Goal: Task Accomplishment & Management: Use online tool/utility

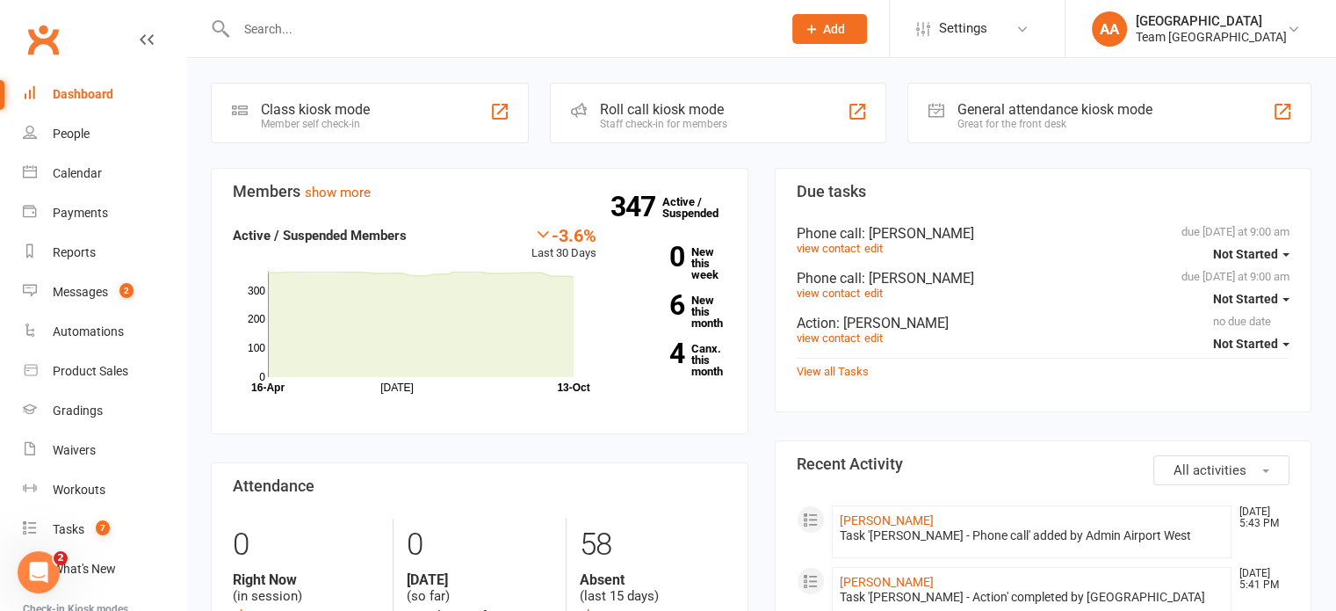
click at [330, 38] on input "text" at bounding box center [500, 29] width 539 height 25
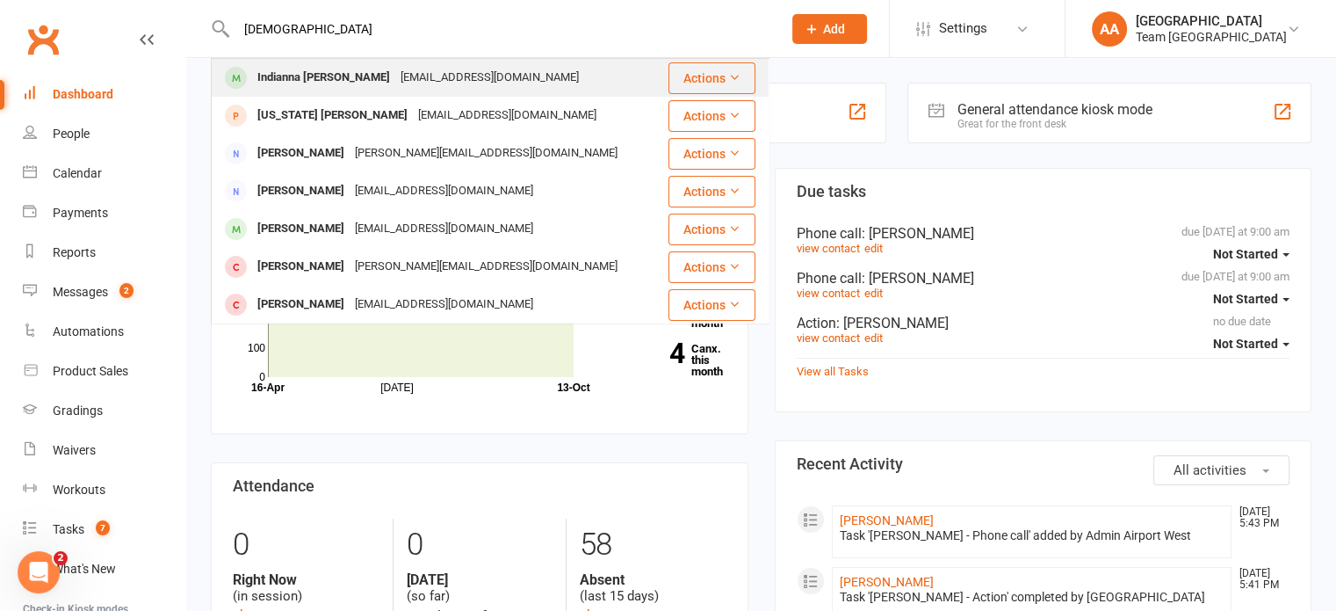
type input "[DEMOGRAPHIC_DATA]"
click at [338, 91] on div "Indianna [PERSON_NAME] [EMAIL_ADDRESS][DOMAIN_NAME]" at bounding box center [440, 78] width 454 height 36
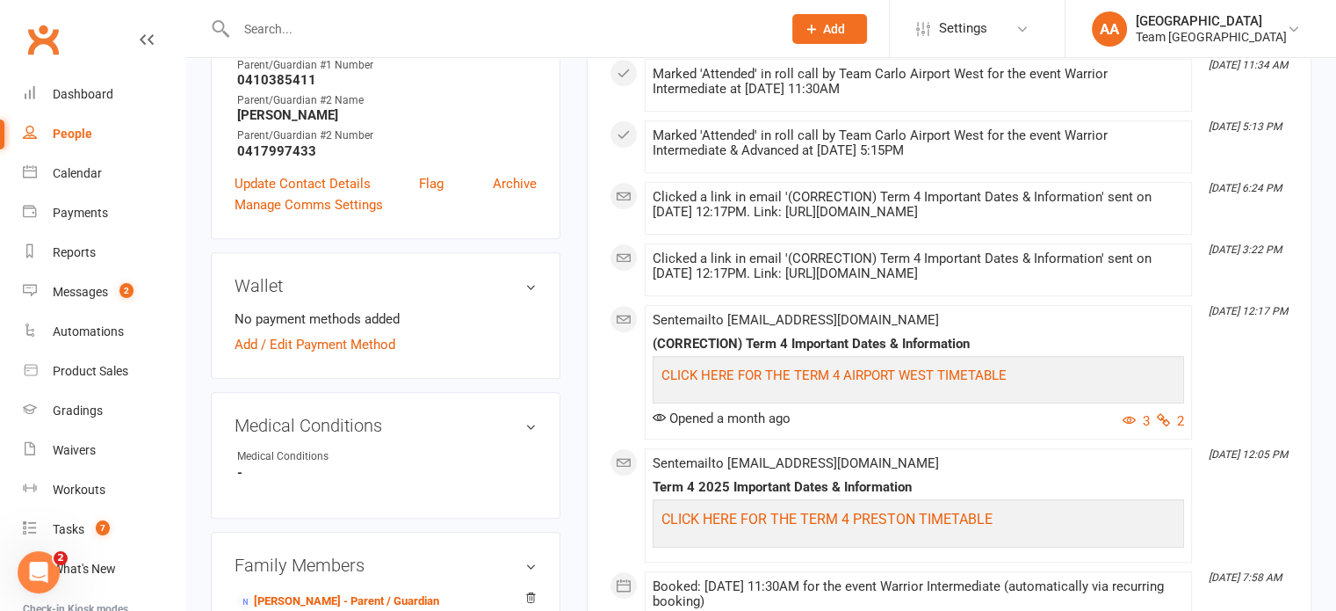
scroll to position [791, 0]
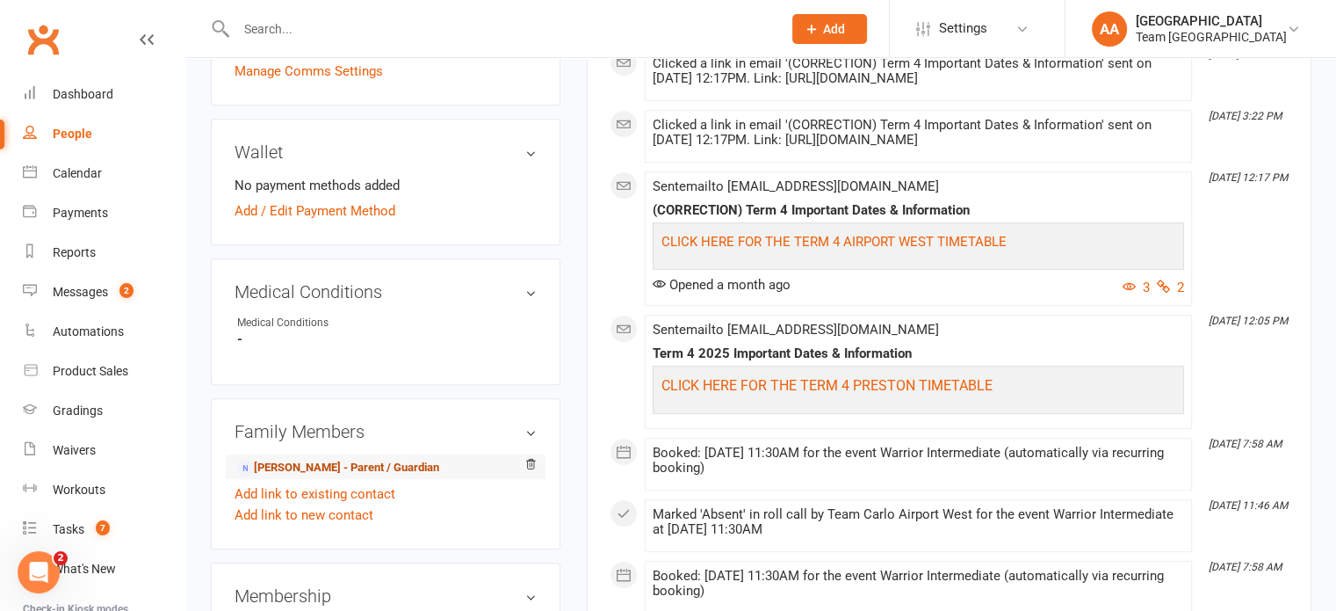
click at [297, 459] on link "[PERSON_NAME] - Parent / Guardian" at bounding box center [338, 468] width 202 height 18
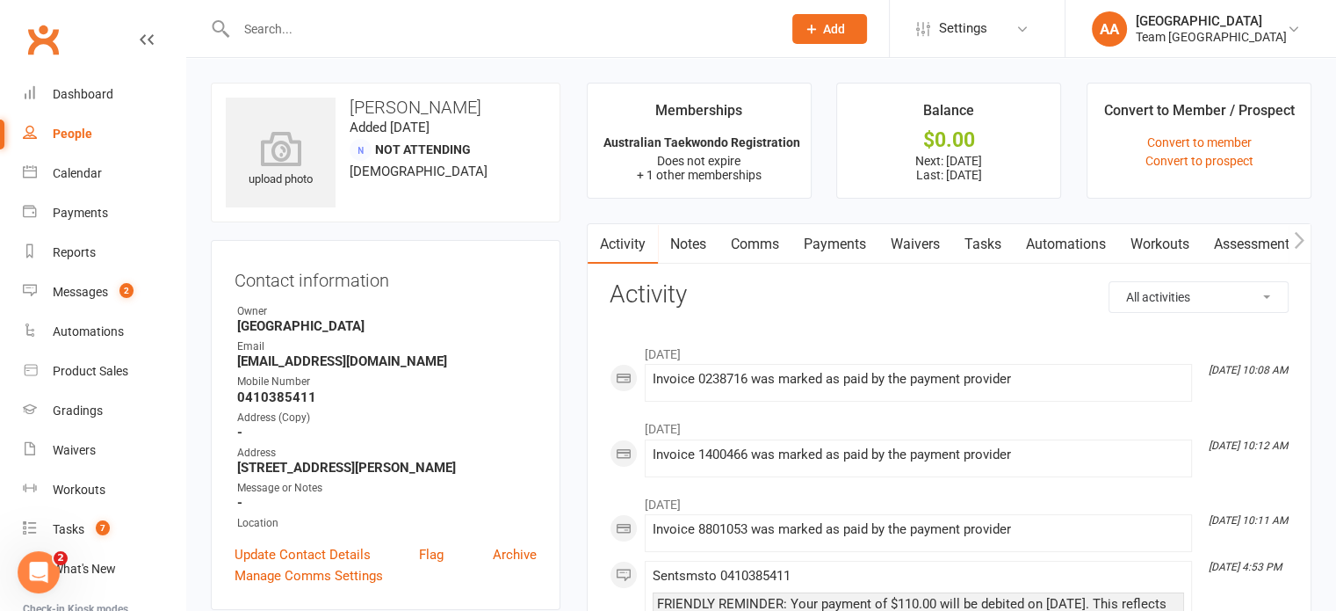
click at [833, 240] on link "Payments" at bounding box center [835, 244] width 87 height 40
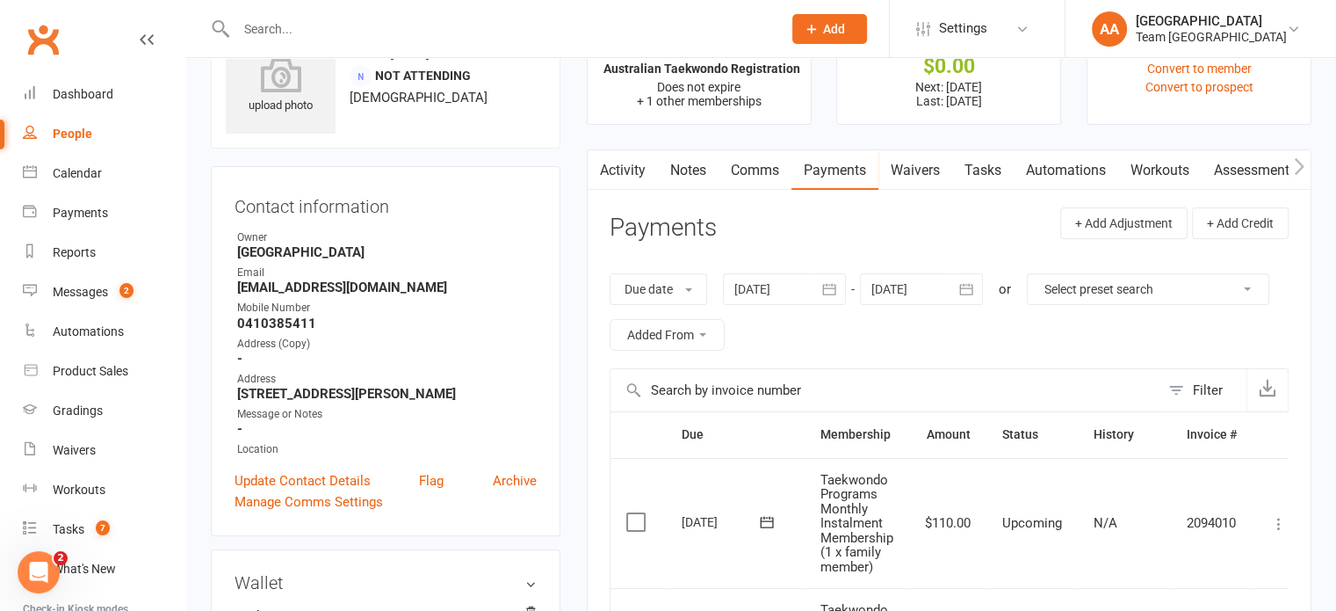
scroll to position [176, 0]
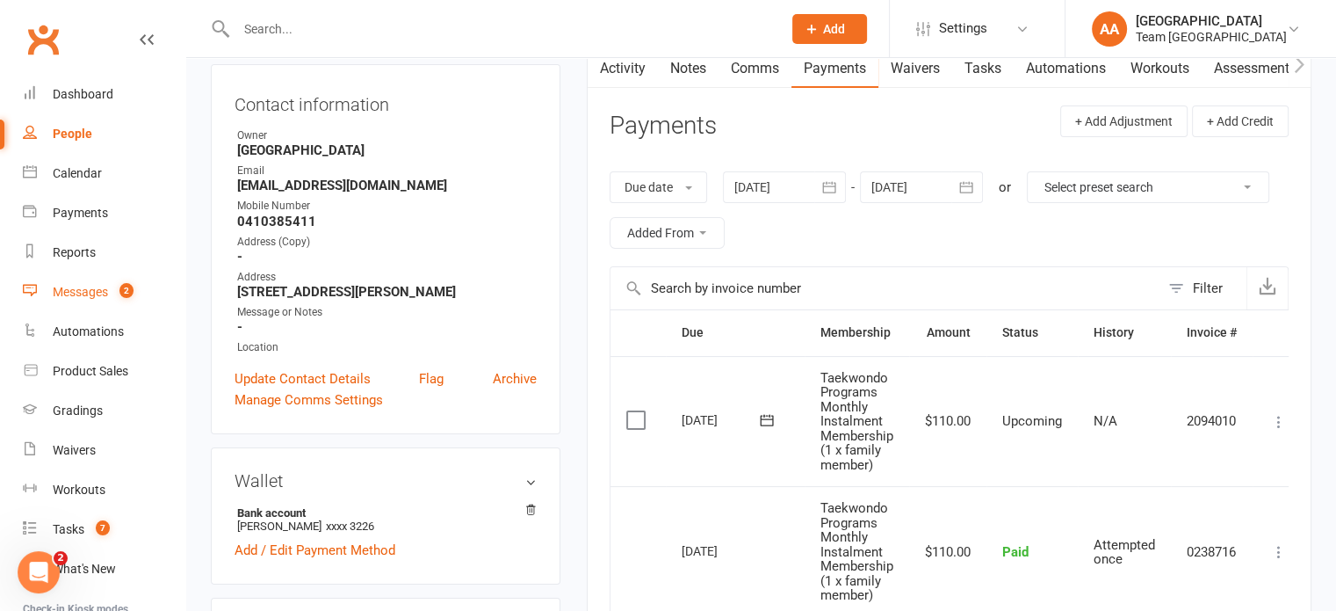
click at [88, 284] on link "Messages 2" at bounding box center [104, 292] width 163 height 40
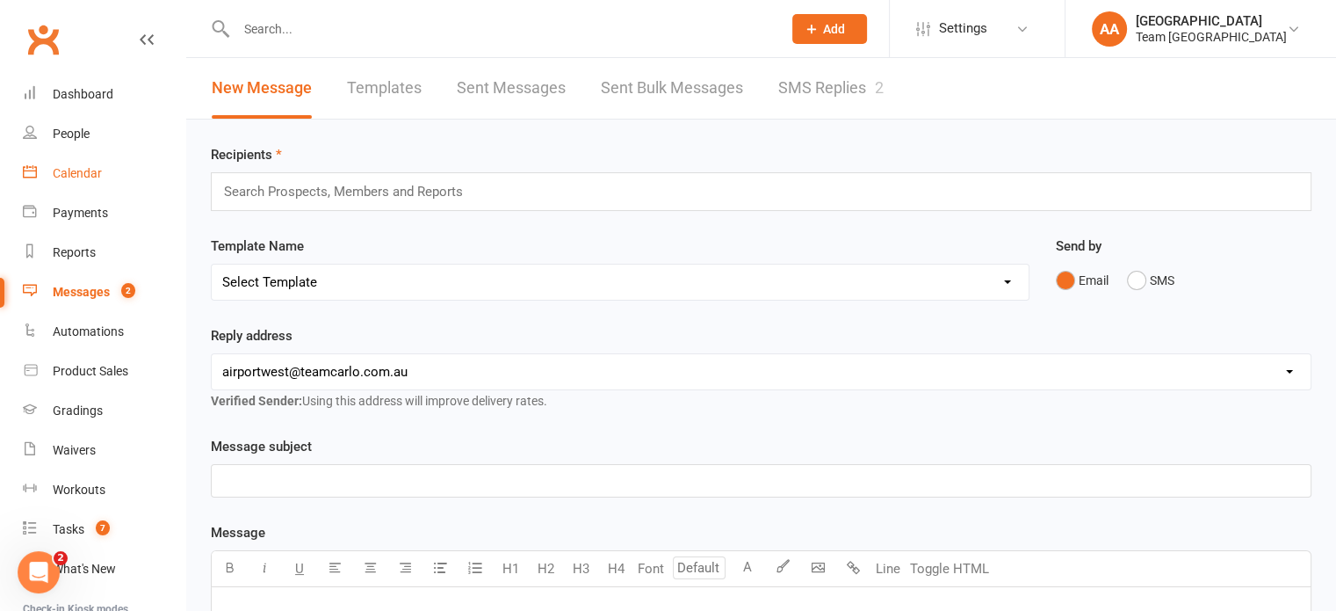
click at [98, 175] on div "Calendar" at bounding box center [77, 173] width 49 height 14
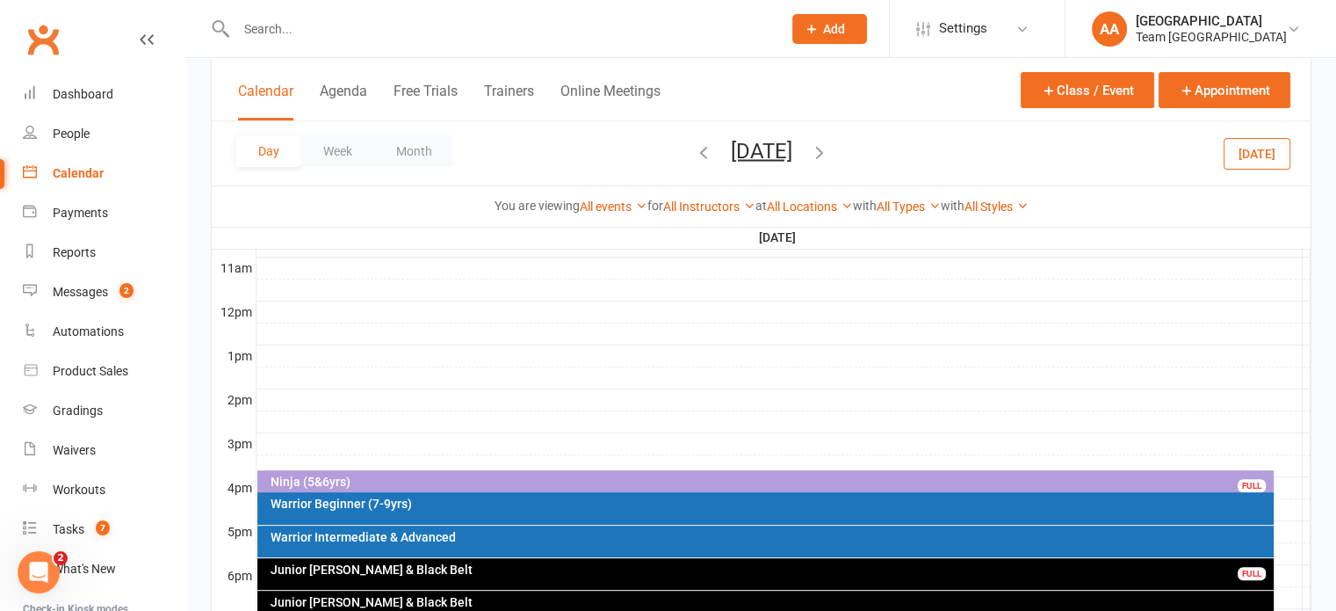
scroll to position [579, 0]
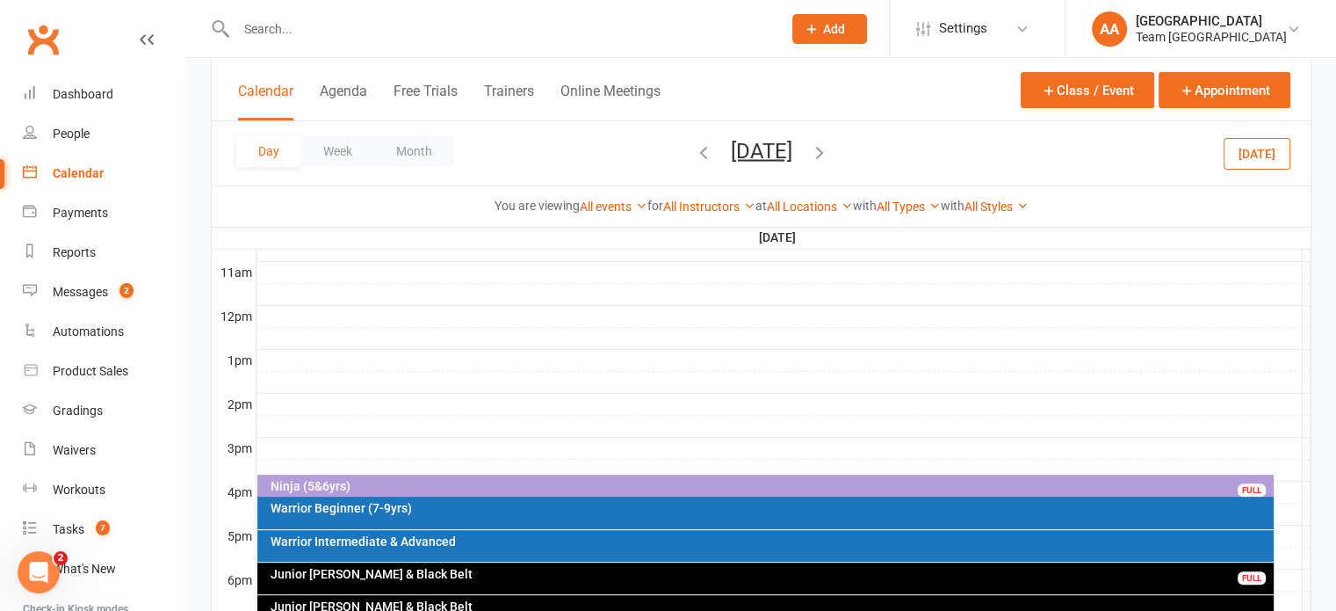
click at [478, 486] on div "Ninja (5&6yrs)" at bounding box center [770, 486] width 1001 height 12
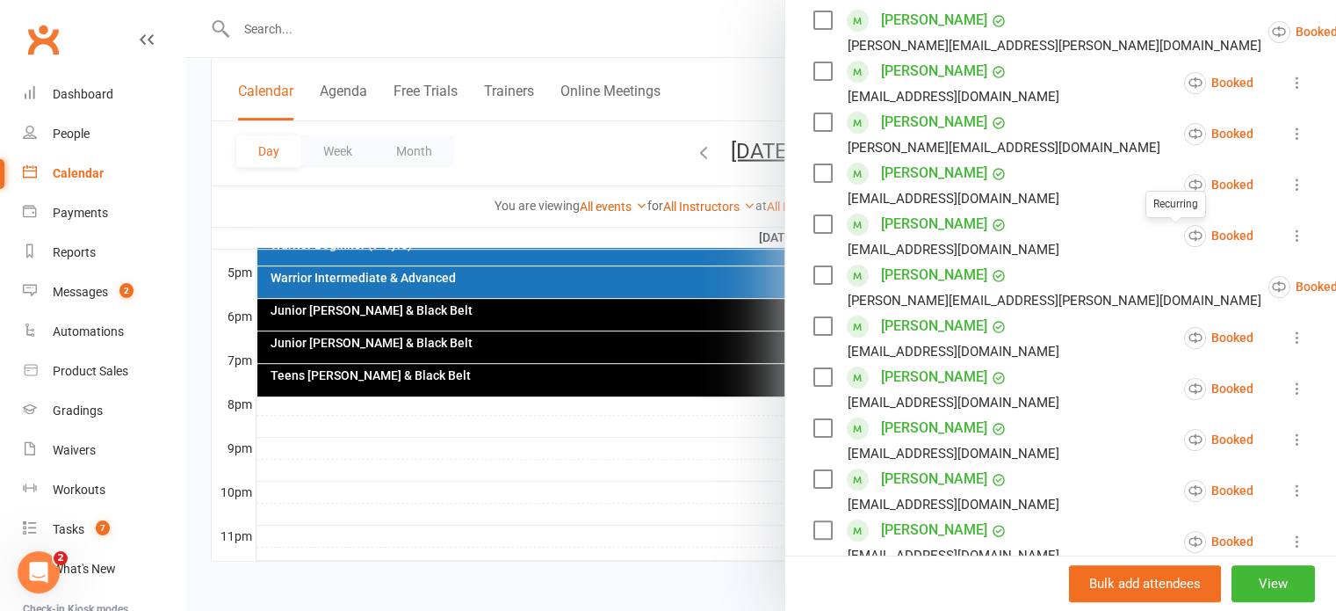
scroll to position [351, 0]
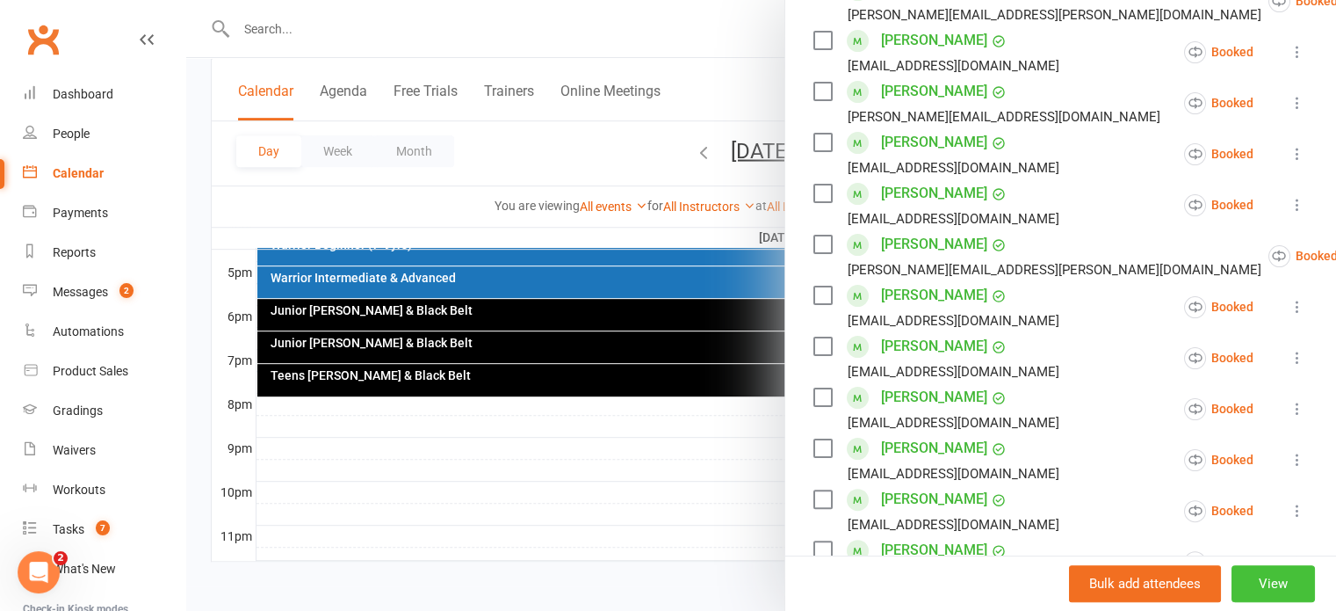
click at [1241, 596] on button "View" at bounding box center [1273, 583] width 83 height 37
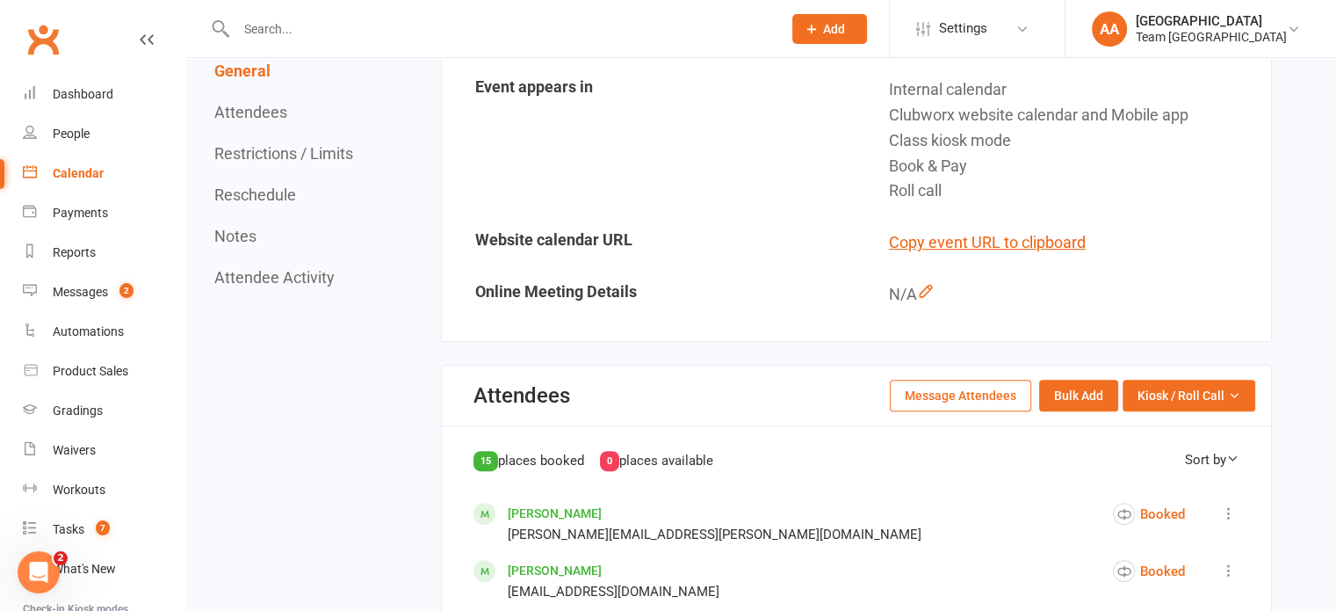
scroll to position [615, 0]
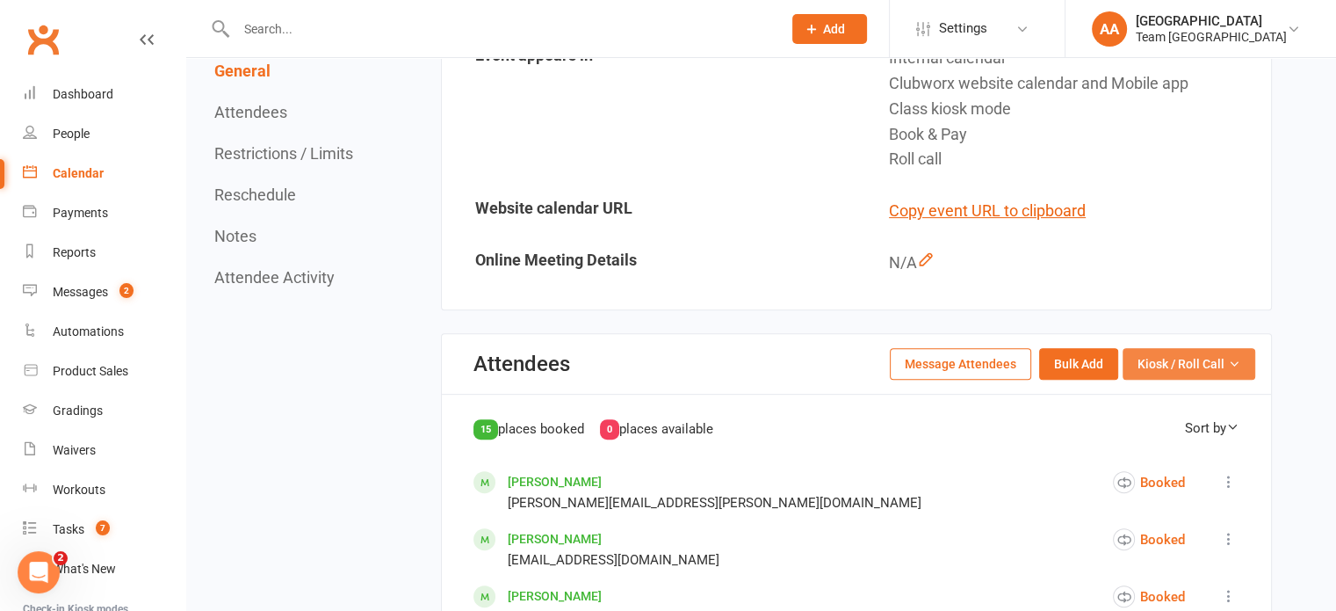
click at [1167, 373] on span "Kiosk / Roll Call" at bounding box center [1181, 363] width 87 height 19
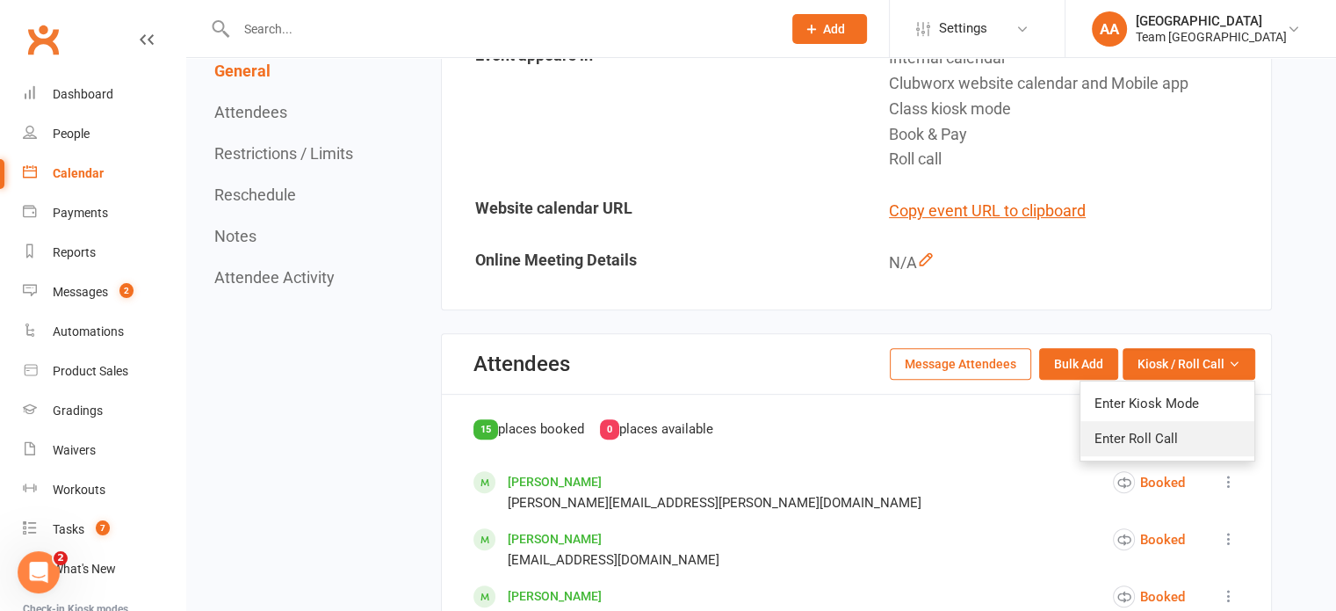
click at [1163, 456] on link "Enter Roll Call" at bounding box center [1168, 438] width 174 height 35
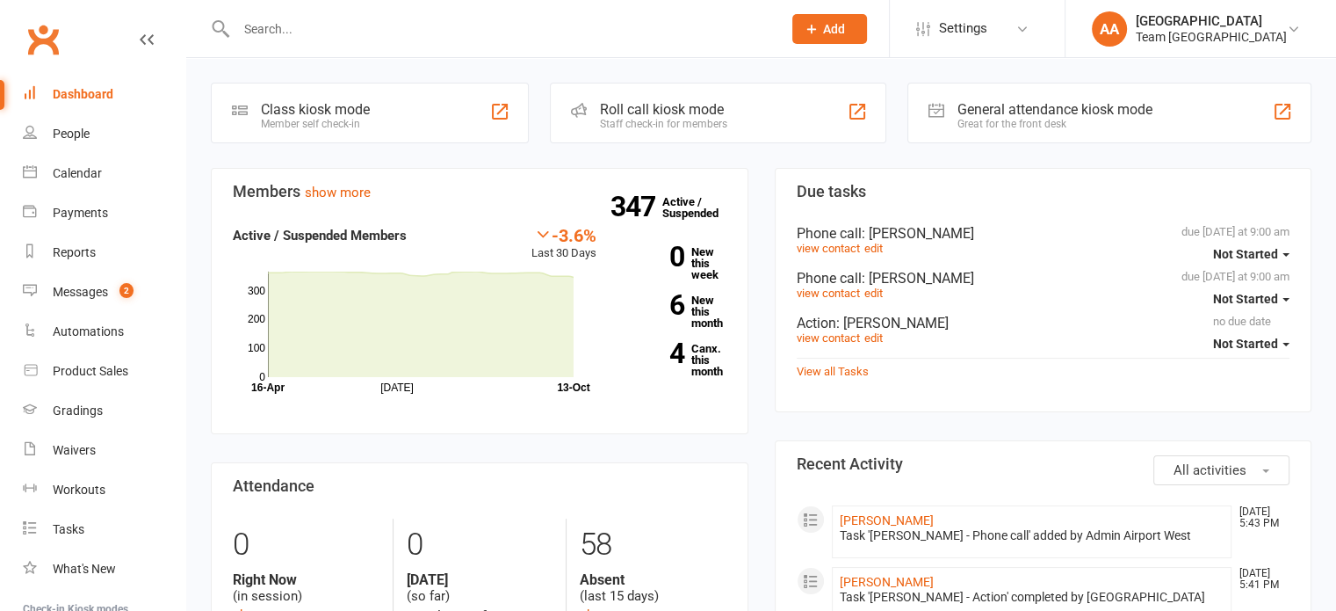
click at [311, 24] on input "text" at bounding box center [500, 29] width 539 height 25
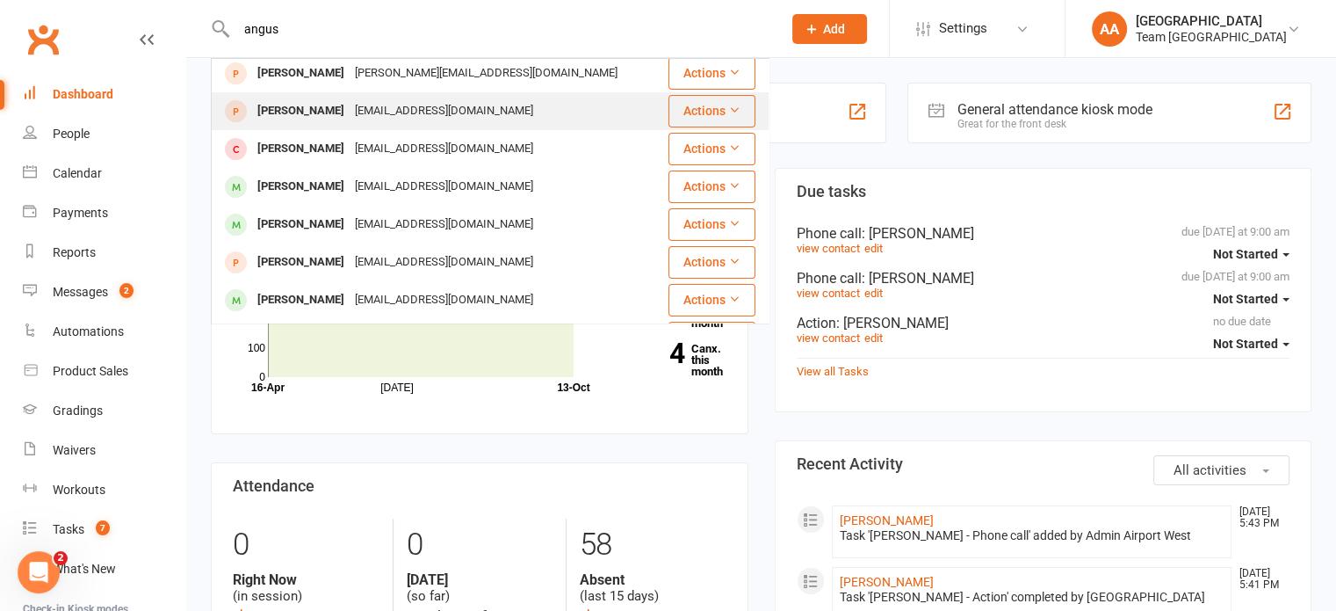
scroll to position [264, 0]
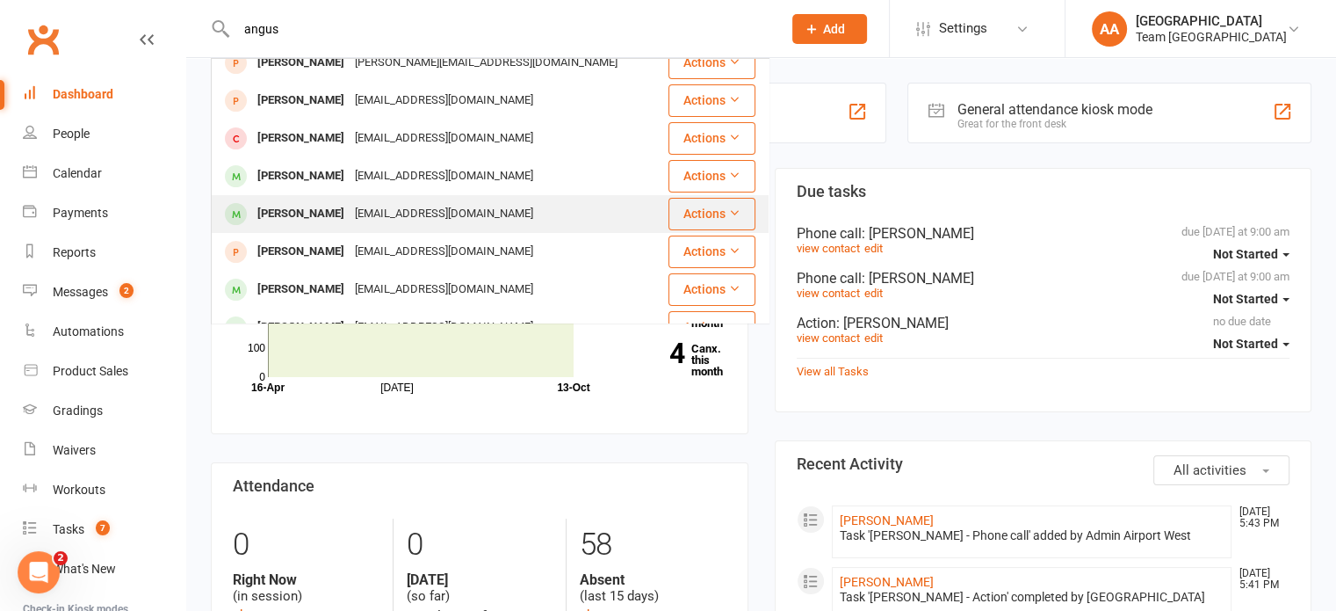
type input "angus"
click at [350, 201] on div "catherinehamishangus@gmail.com" at bounding box center [444, 213] width 189 height 25
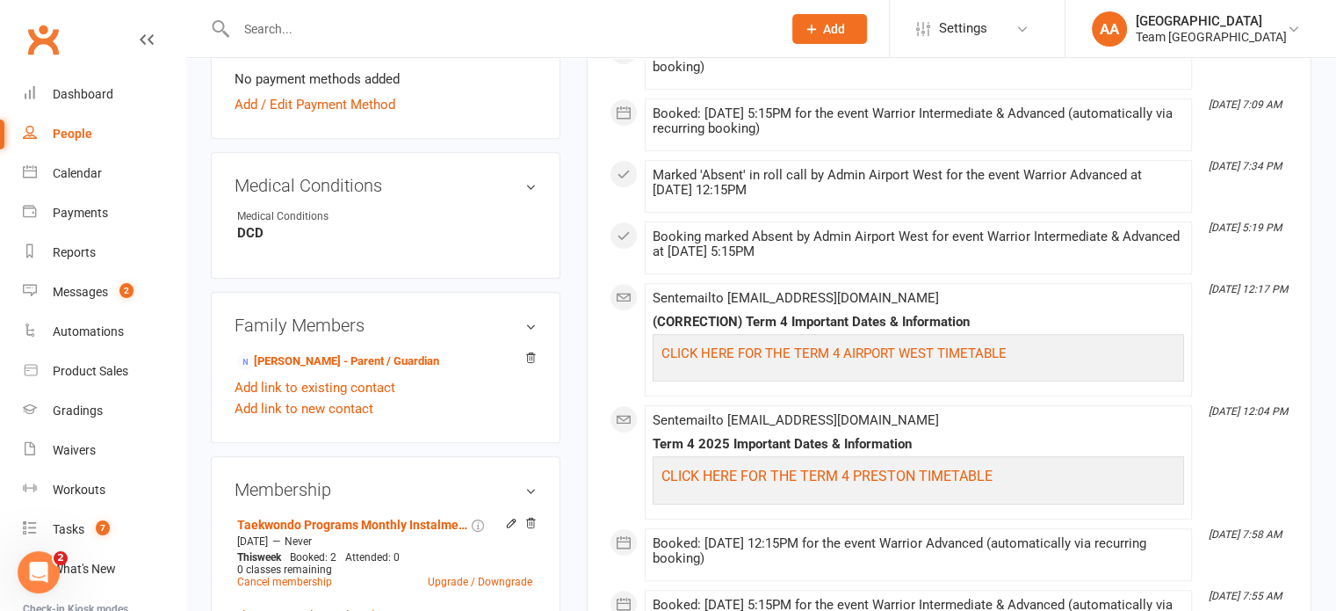
scroll to position [1054, 0]
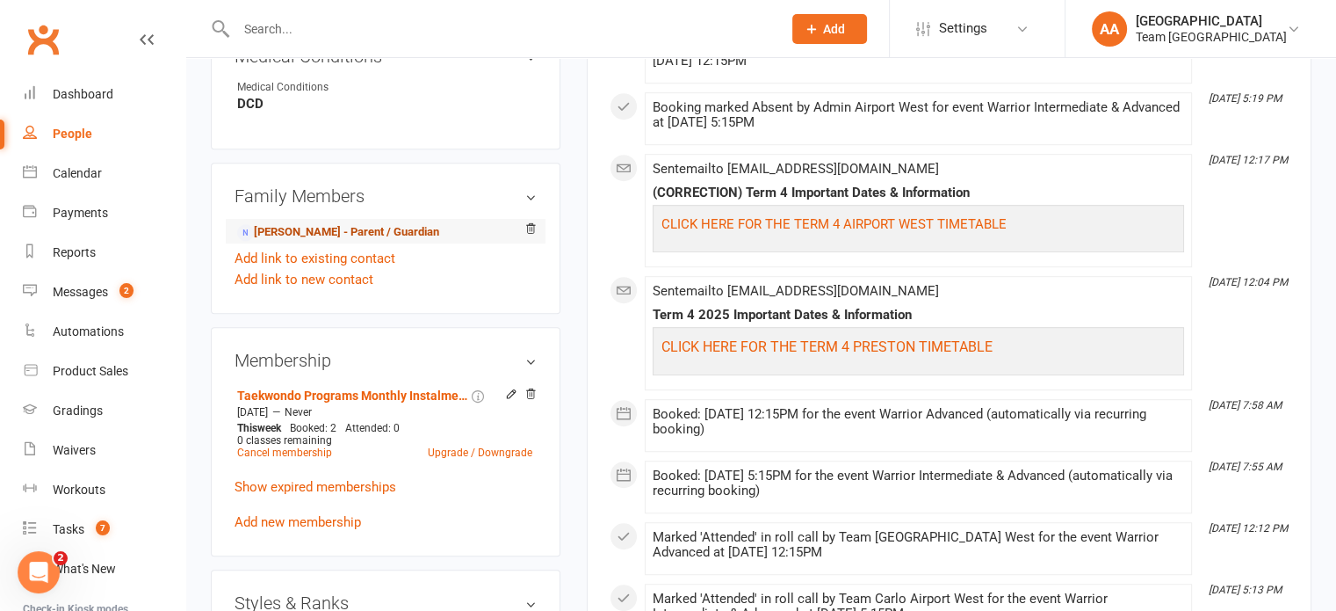
click at [318, 230] on link "Hamish Jones - Parent / Guardian" at bounding box center [338, 232] width 202 height 18
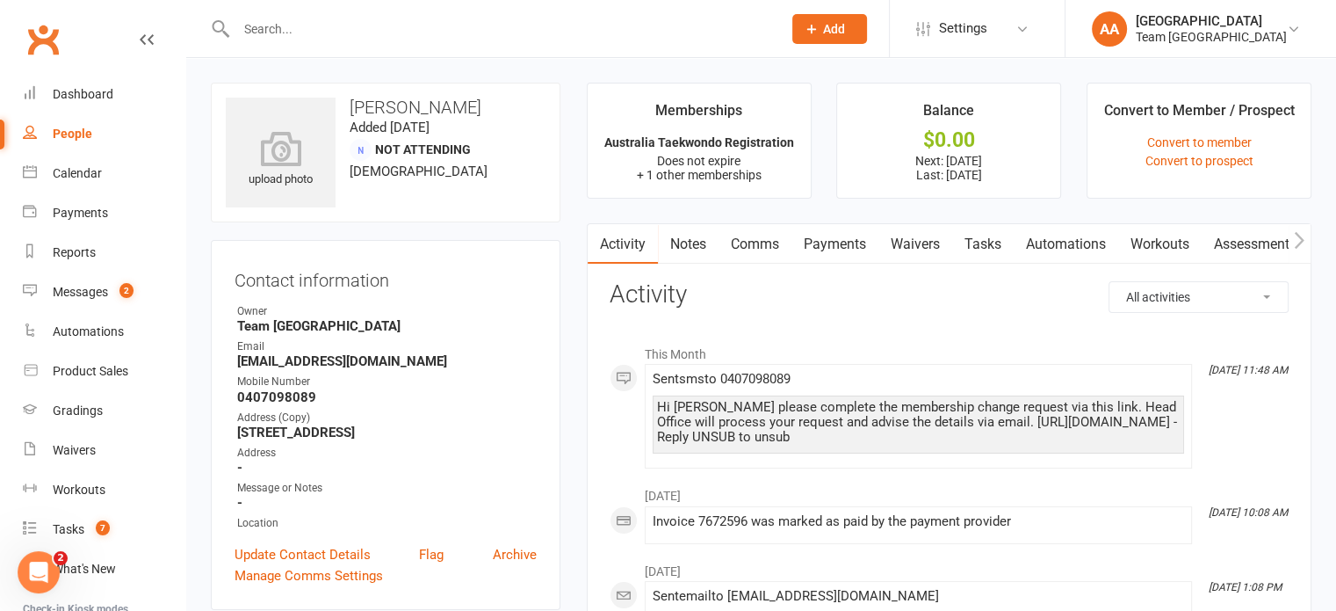
click at [824, 242] on link "Payments" at bounding box center [835, 244] width 87 height 40
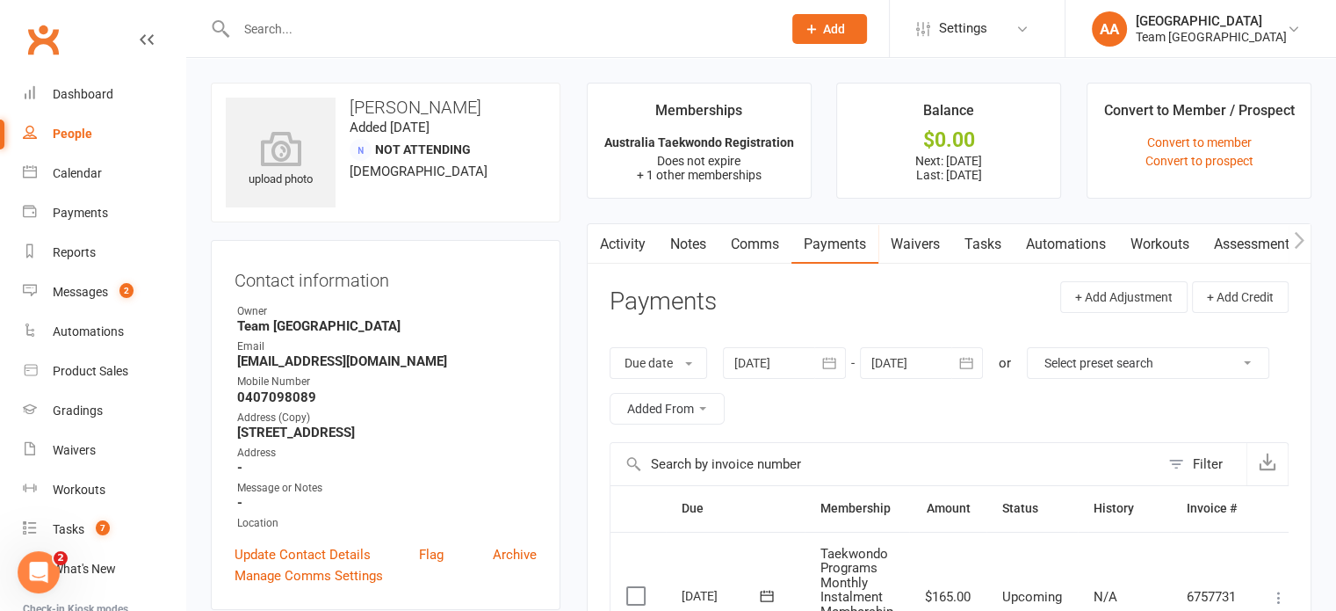
click at [615, 244] on link "Activity" at bounding box center [623, 244] width 70 height 40
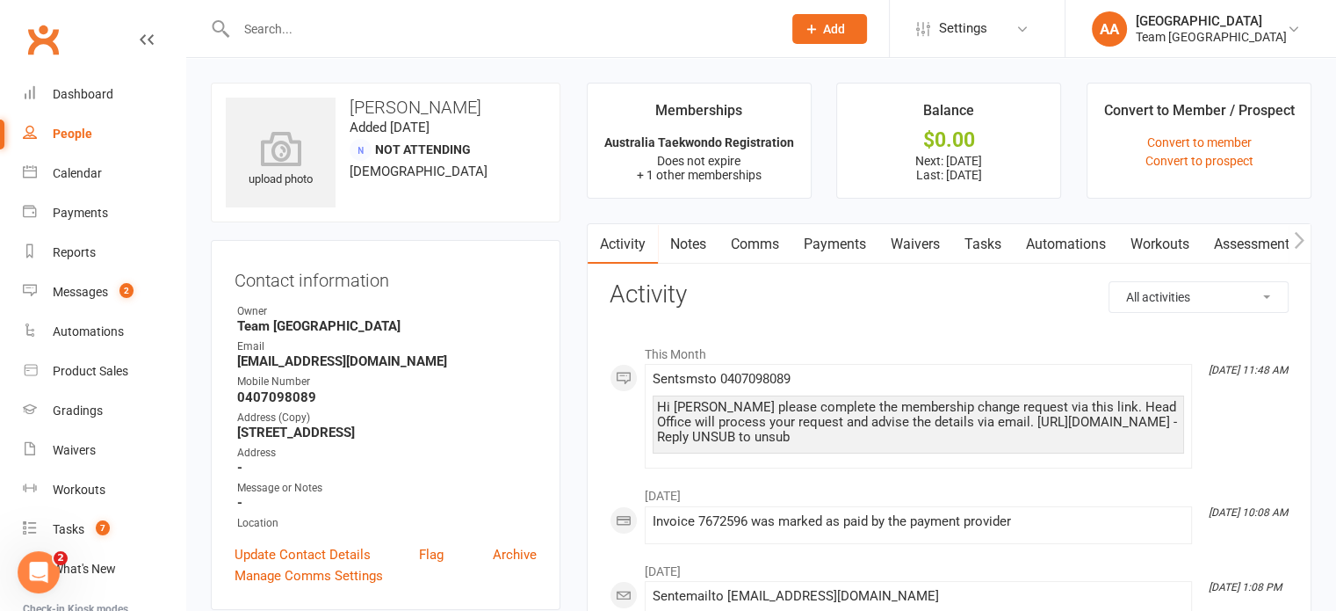
click at [756, 252] on link "Comms" at bounding box center [755, 244] width 73 height 40
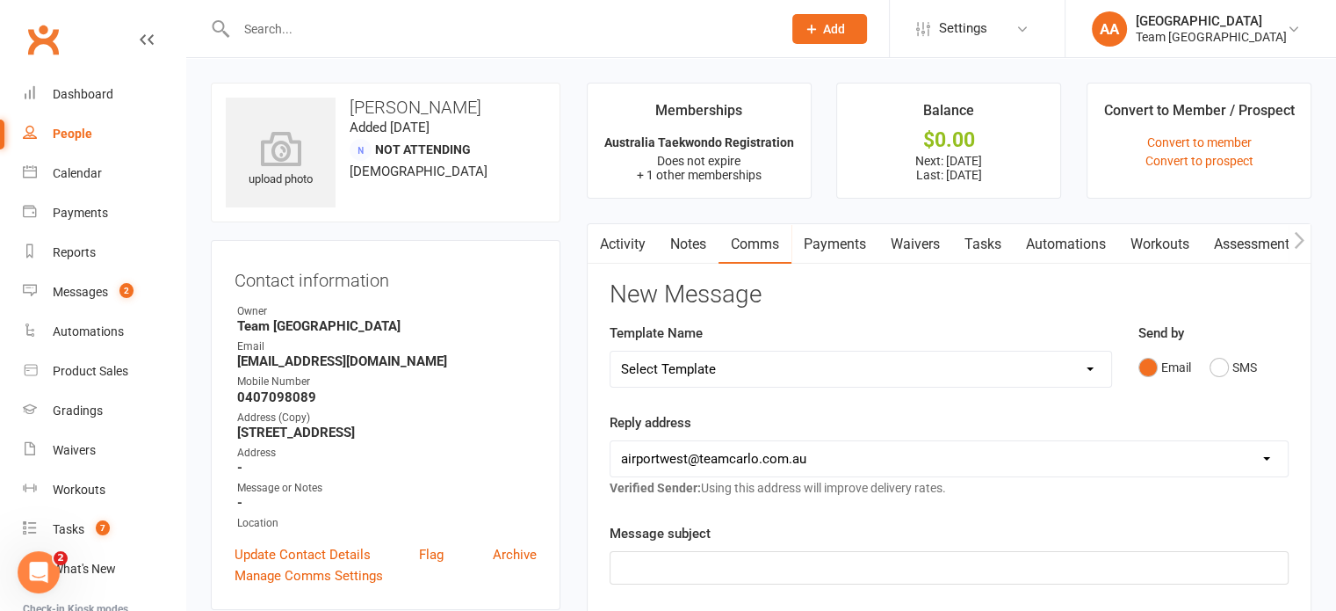
click at [756, 370] on select "Select Template [SMS] Direct Debit - AT Payment Reminder SMS [SMS] Direct Debit…" at bounding box center [861, 368] width 501 height 35
select select "18"
click at [611, 351] on select "Select Template [SMS] Direct Debit - AT Payment Reminder SMS [SMS] Direct Debit…" at bounding box center [861, 368] width 501 height 35
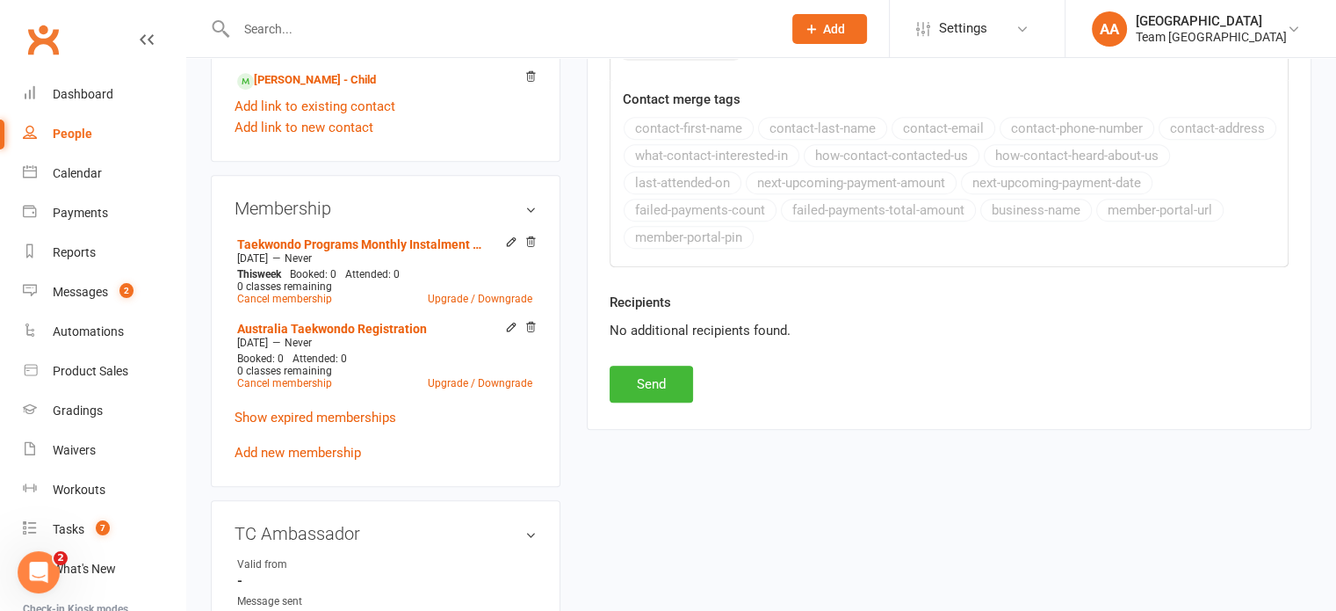
scroll to position [791, 0]
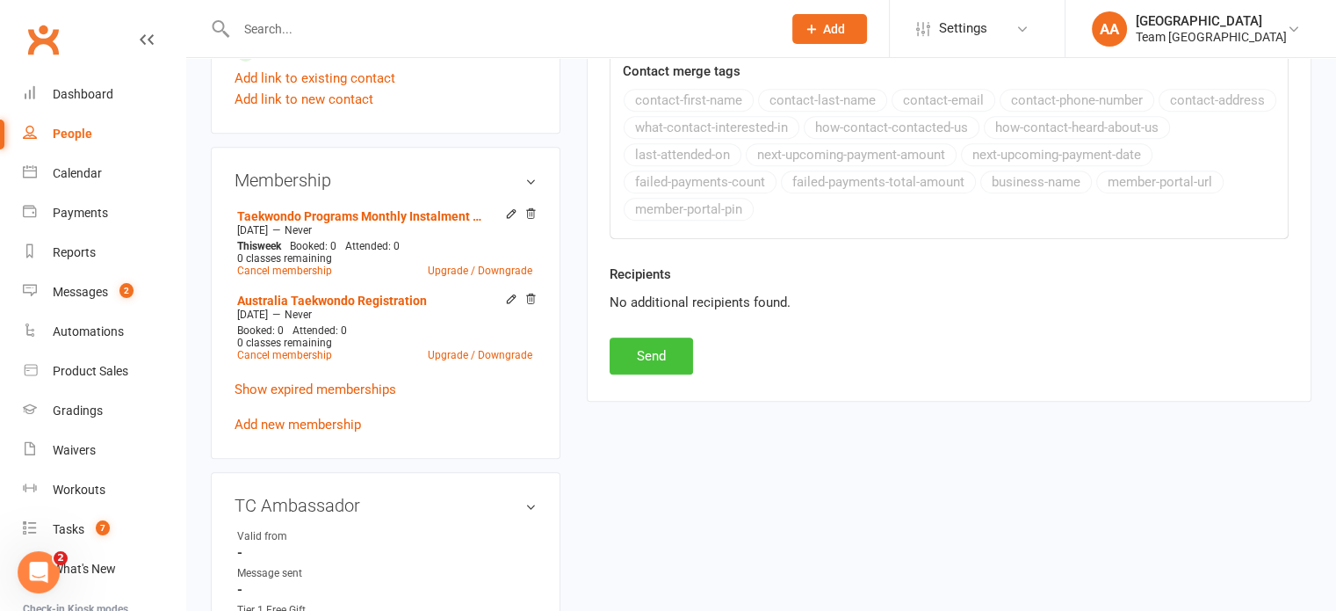
click at [677, 356] on button "Send" at bounding box center [651, 355] width 83 height 37
select select
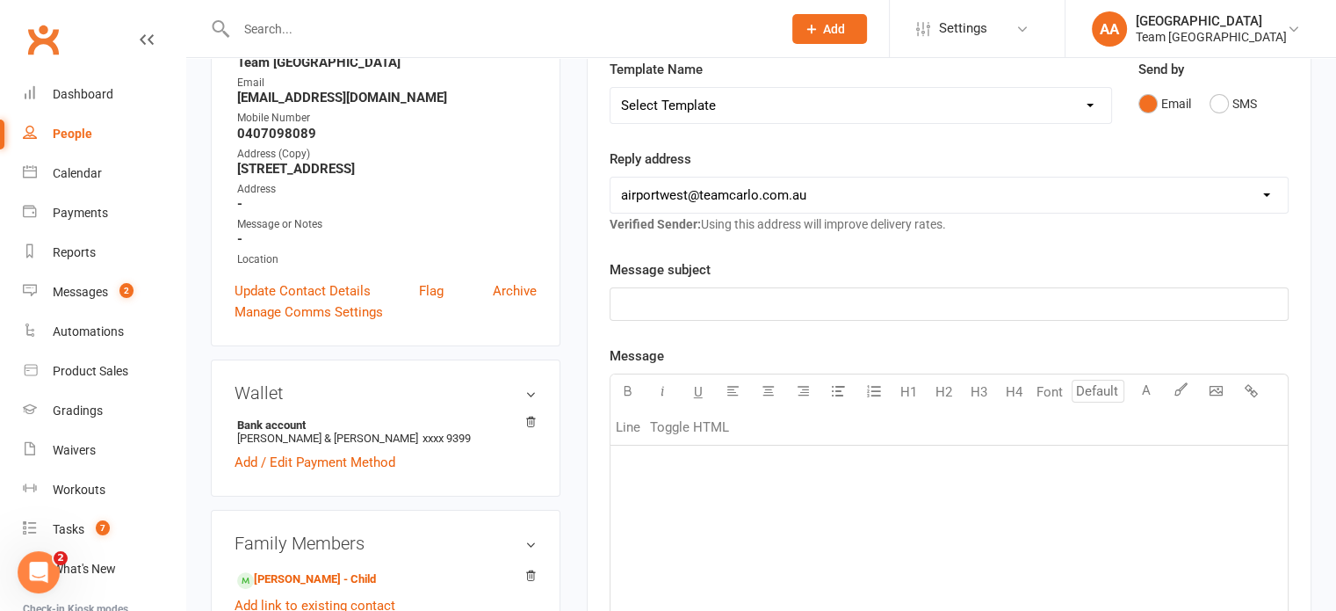
scroll to position [0, 0]
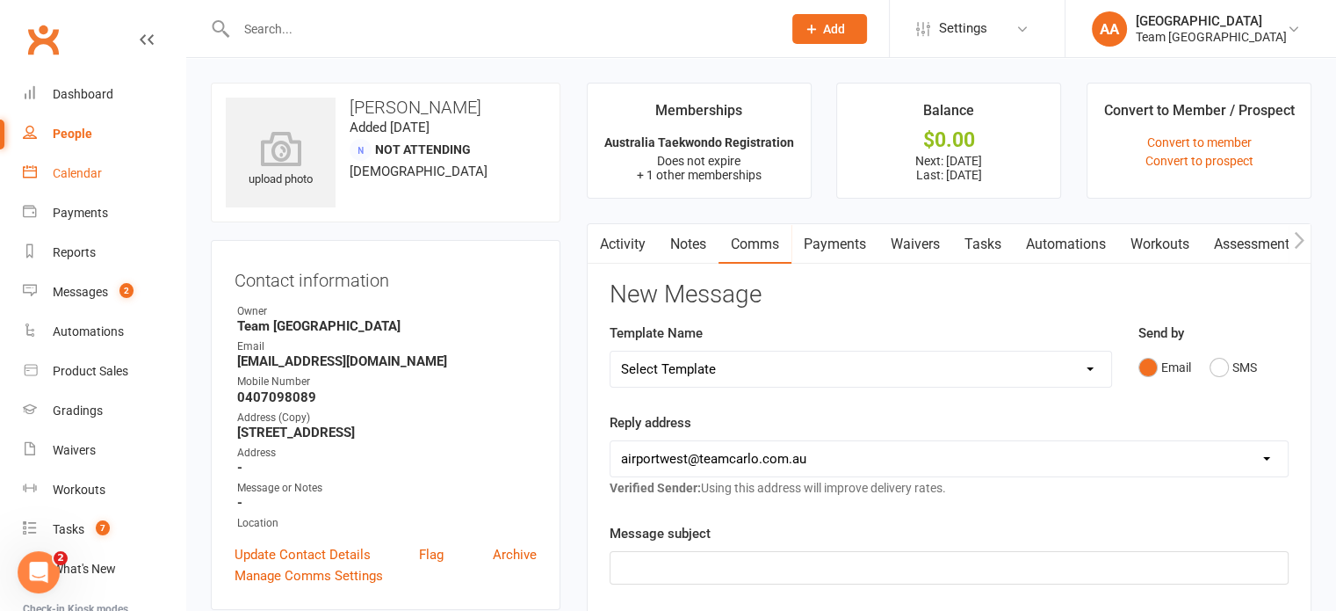
click at [88, 177] on div "Calendar" at bounding box center [77, 173] width 49 height 14
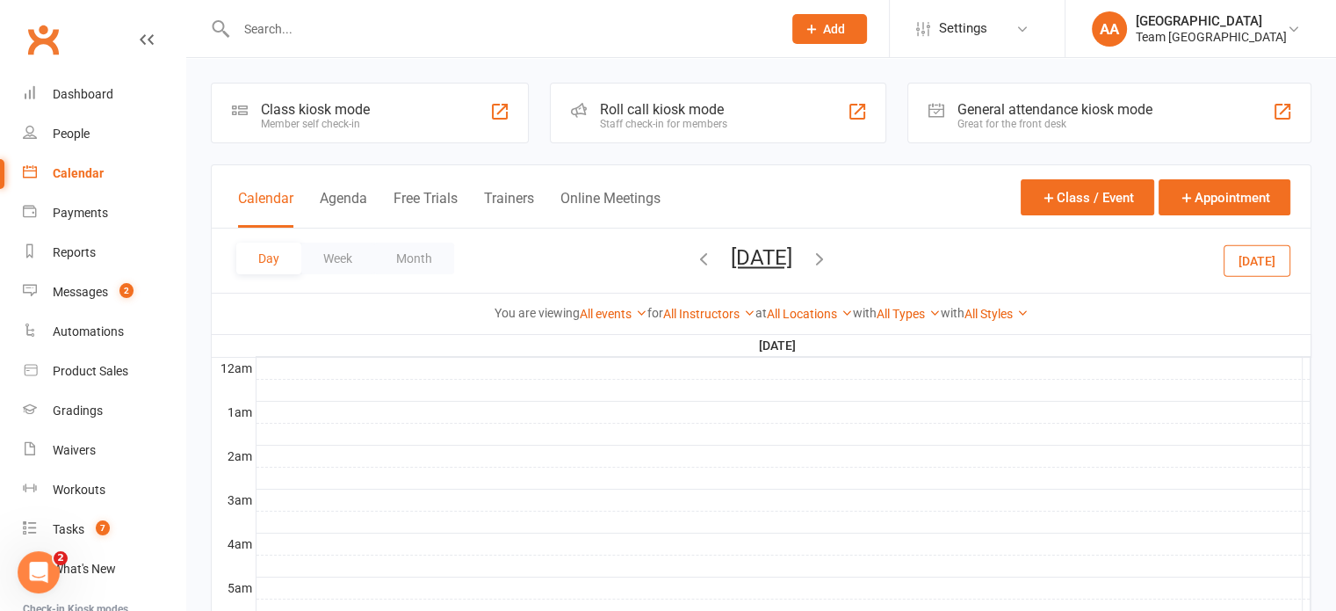
click at [757, 238] on div "Day Week Month Saturday, Oct 11, 2025 October 2025 Sun Mon Tue Wed Thu Fri Sat …" at bounding box center [761, 260] width 1099 height 64
click at [760, 252] on button "Saturday, Oct 11, 2025" at bounding box center [762, 257] width 62 height 25
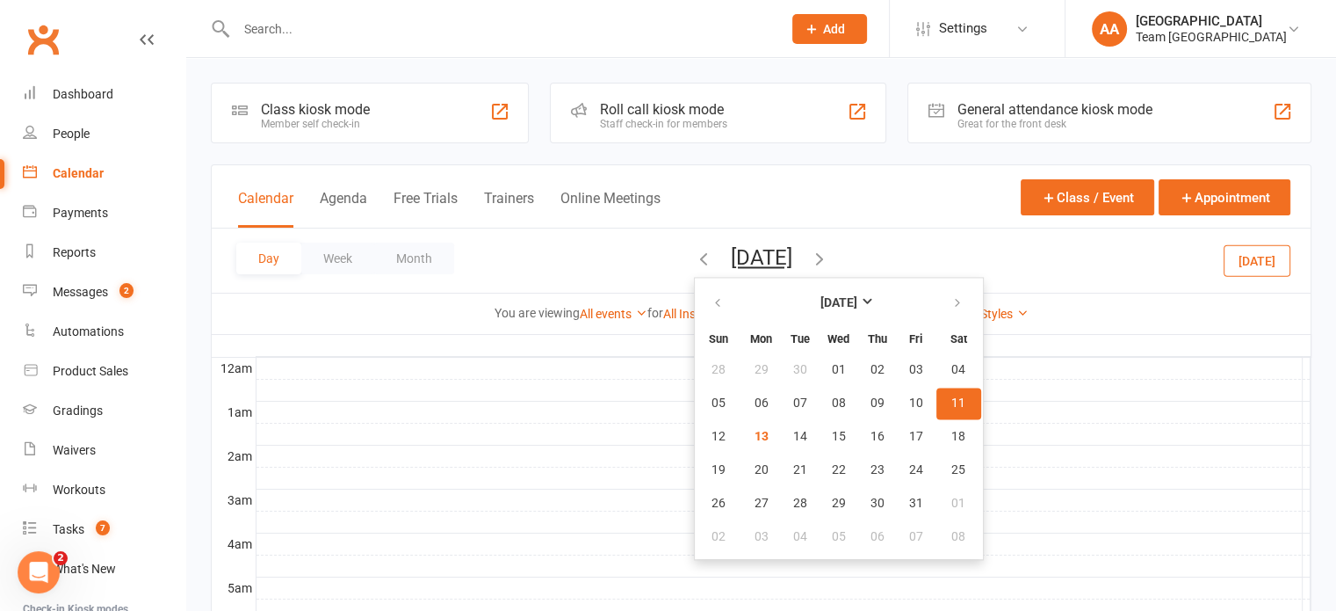
drag, startPoint x: 893, startPoint y: 397, endPoint x: 801, endPoint y: 403, distance: 91.6
click at [937, 399] on button "11" at bounding box center [959, 403] width 45 height 32
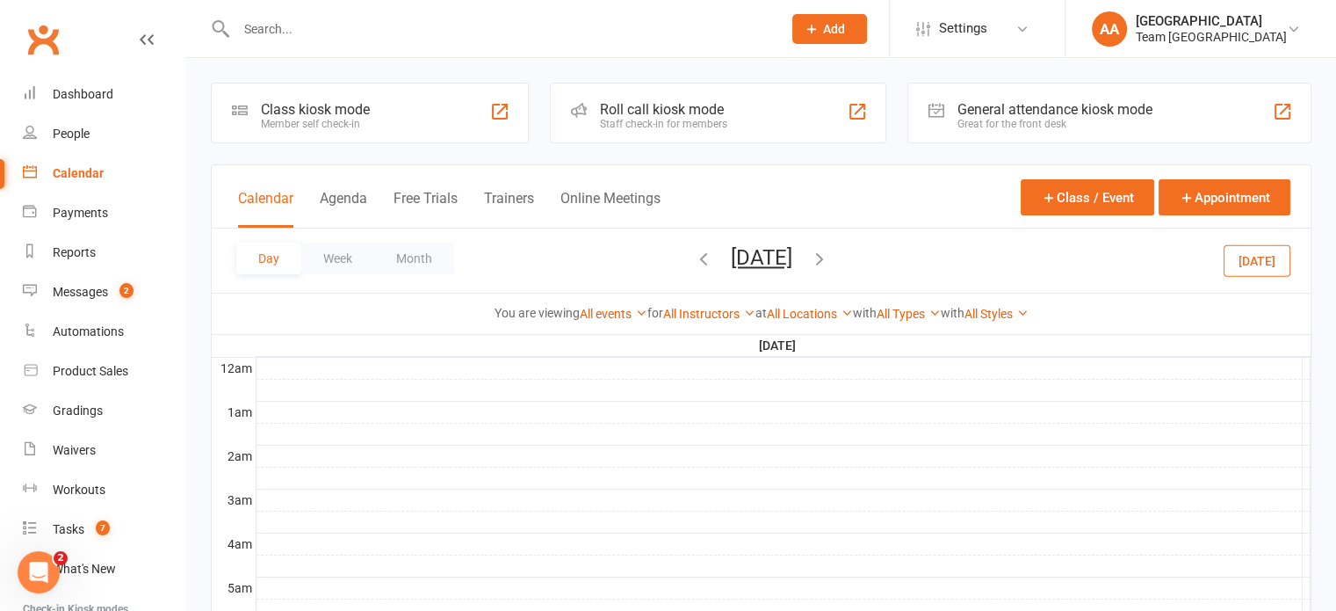
click at [752, 263] on button "Saturday, Oct 11, 2025" at bounding box center [762, 257] width 62 height 25
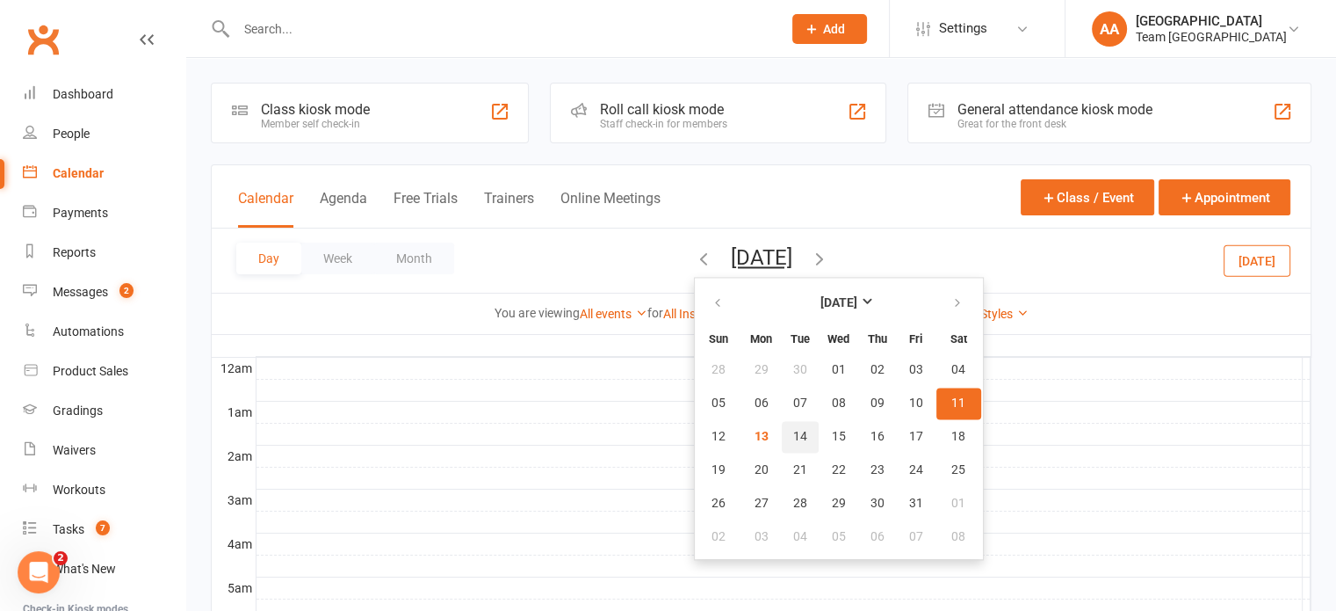
click at [782, 433] on button "14" at bounding box center [800, 437] width 37 height 32
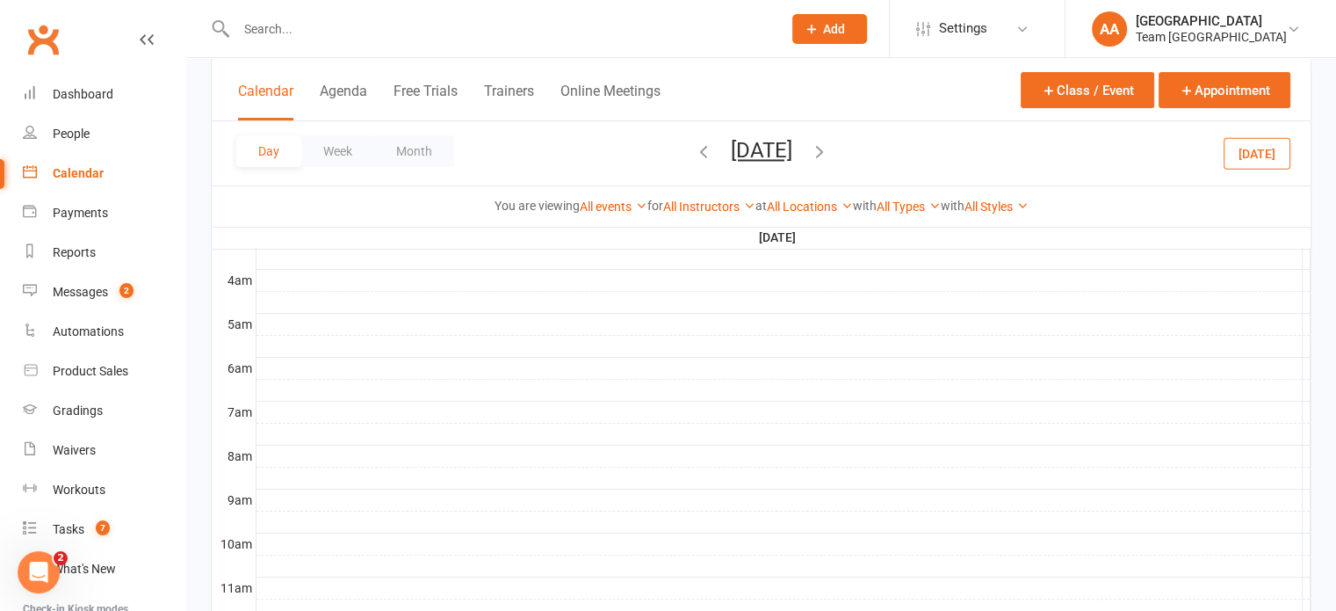
scroll to position [615, 0]
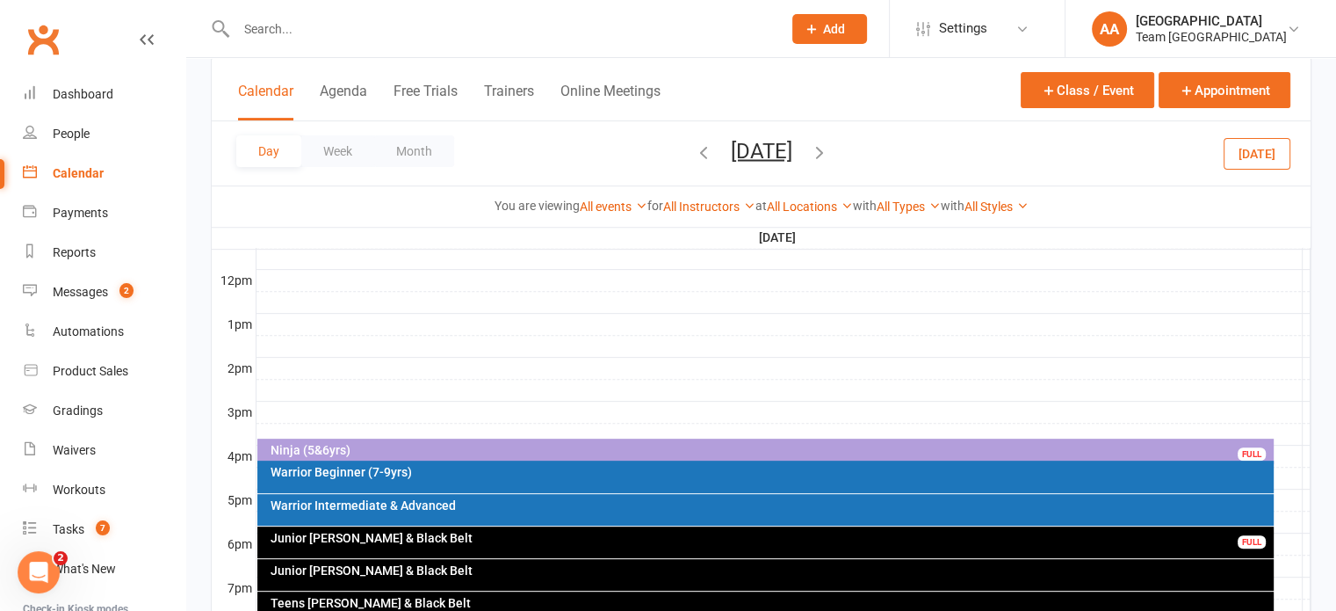
click at [632, 449] on div "Ninja (5&6yrs)" at bounding box center [770, 450] width 1001 height 12
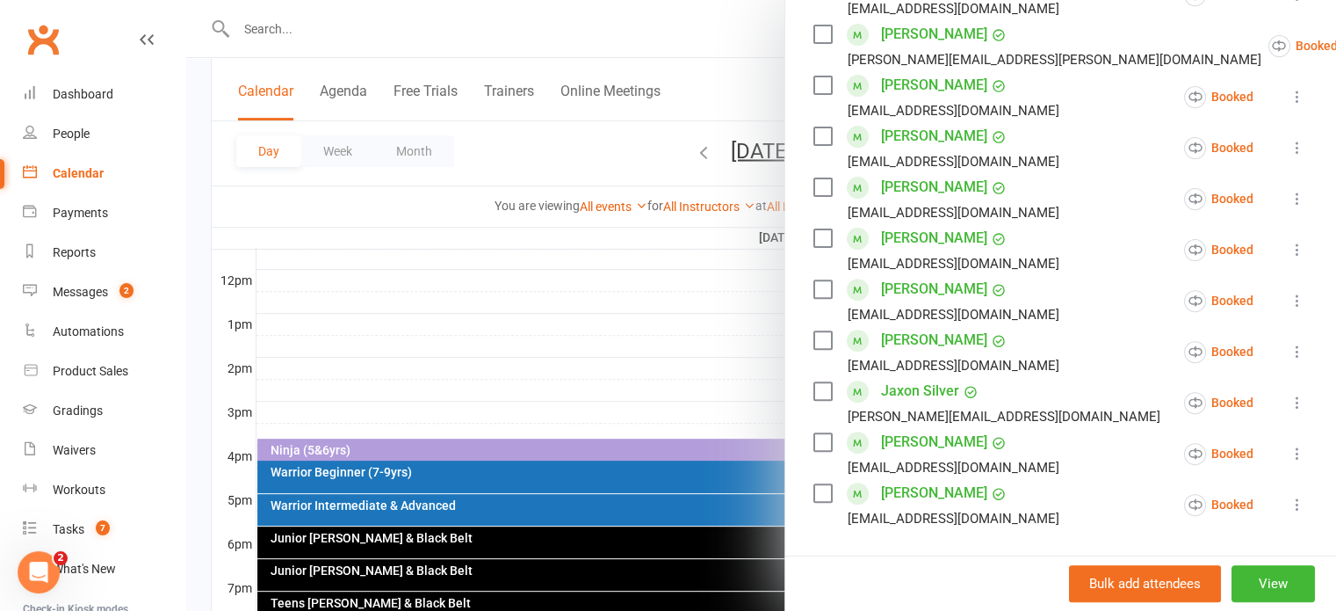
scroll to position [703, 0]
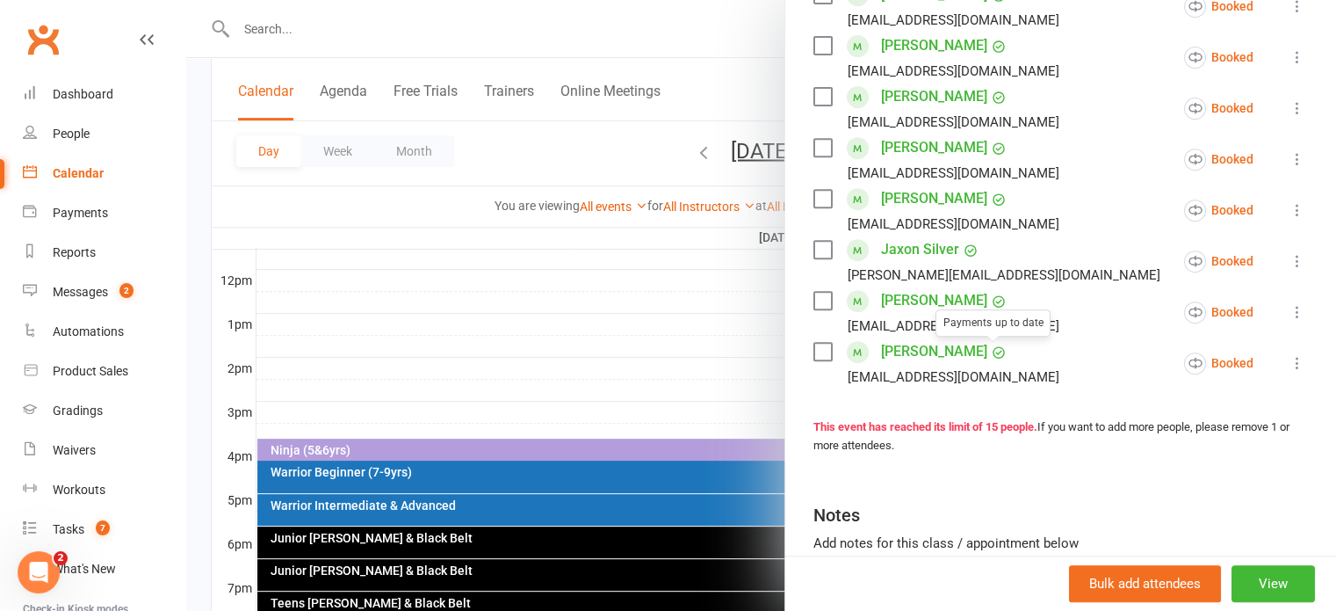
drag, startPoint x: 626, startPoint y: 344, endPoint x: 689, endPoint y: 290, distance: 82.2
click at [627, 346] on div at bounding box center [761, 305] width 1150 height 611
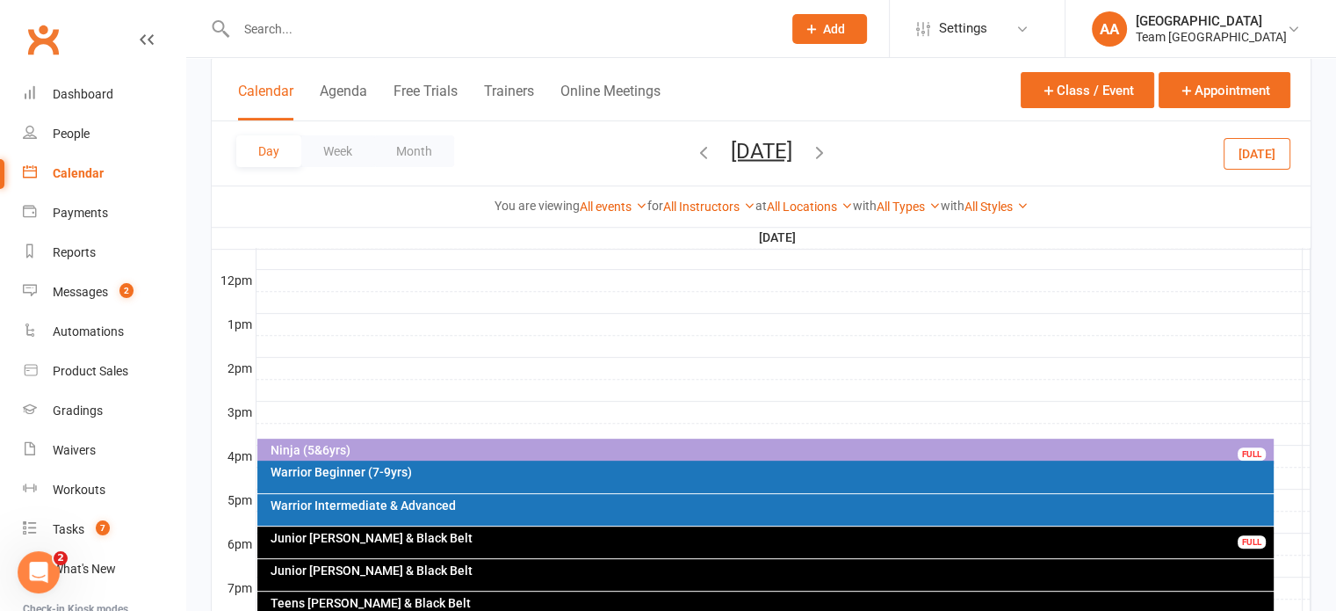
click at [742, 141] on button "[DATE]" at bounding box center [762, 150] width 62 height 25
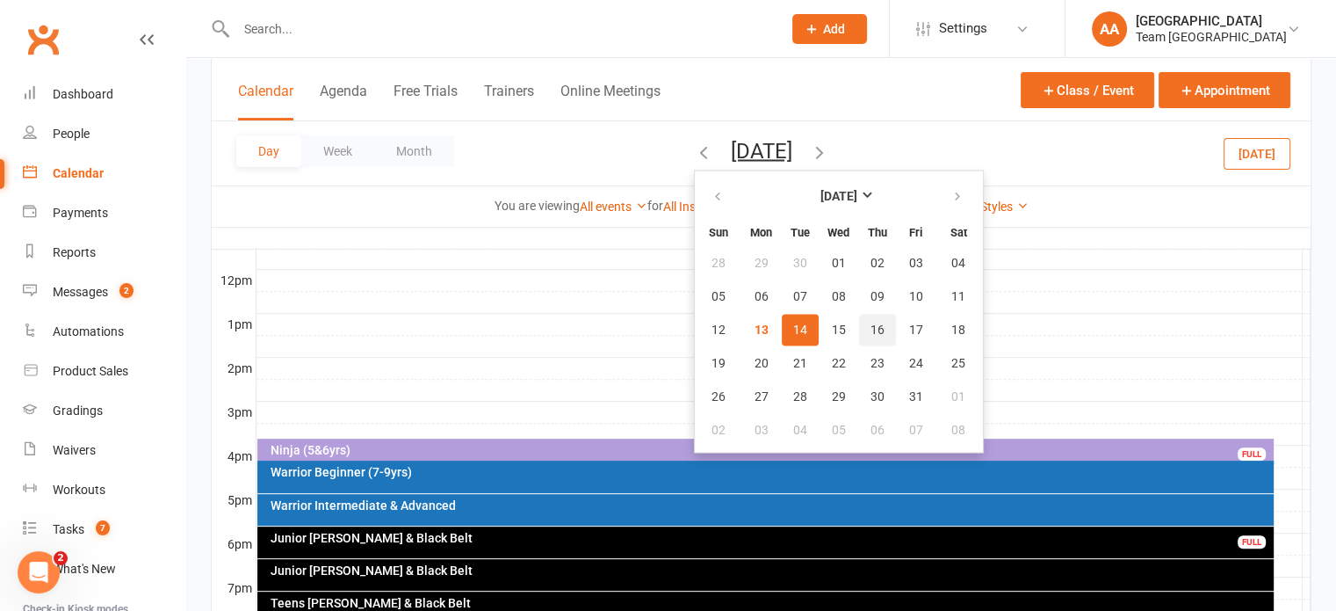
click at [871, 327] on span "16" at bounding box center [878, 329] width 14 height 14
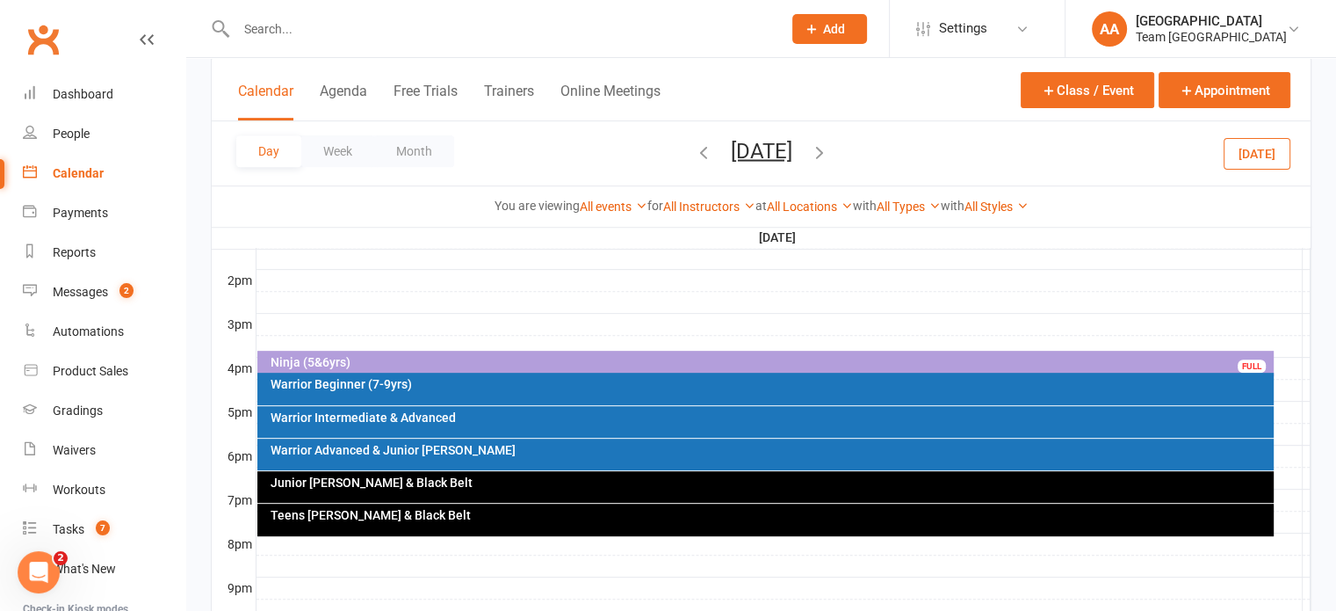
click at [580, 388] on div "Warrior Beginner (7-9yrs)" at bounding box center [770, 384] width 1001 height 12
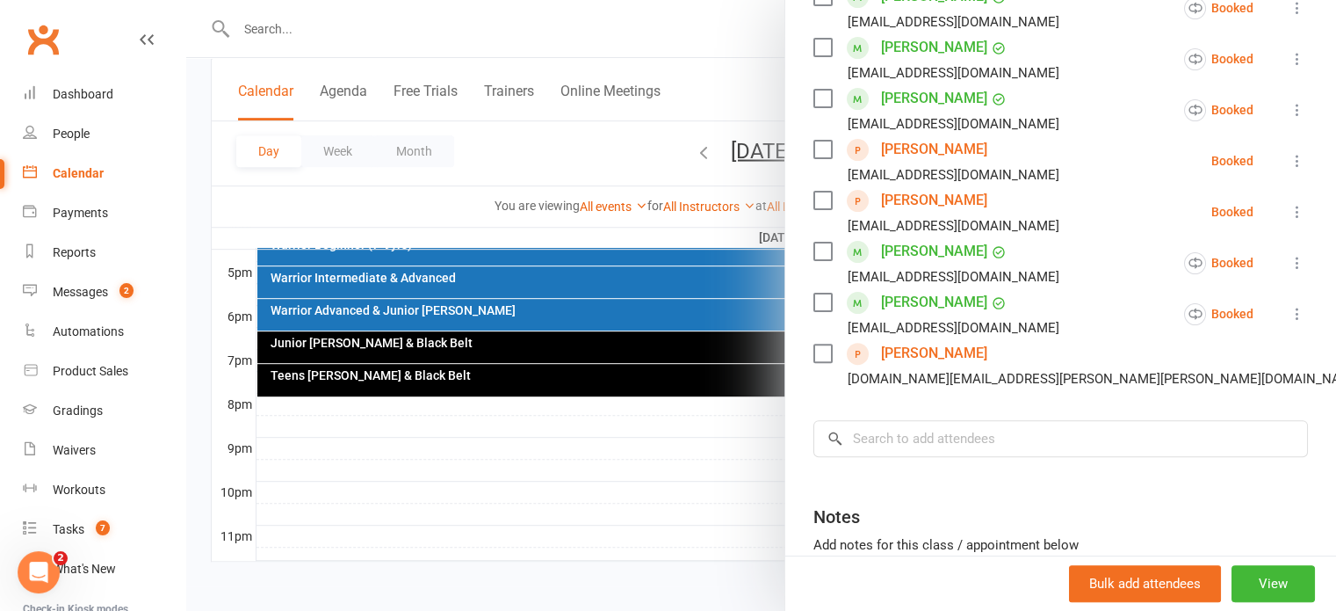
scroll to position [527, 0]
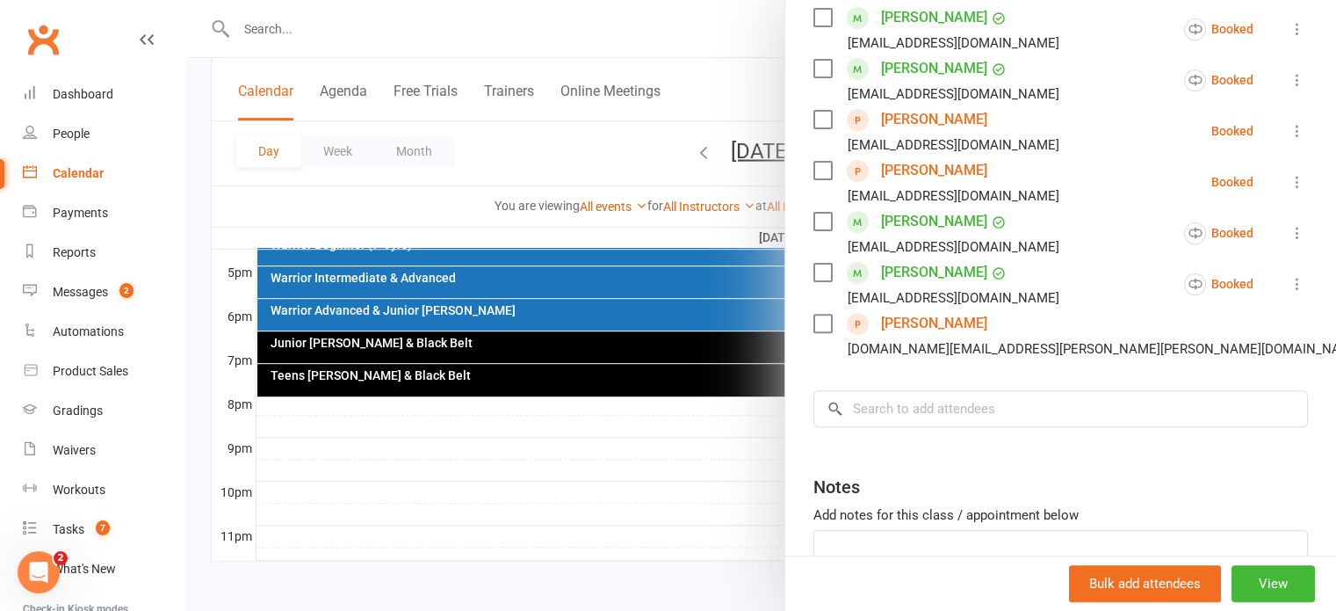
drag, startPoint x: 483, startPoint y: 213, endPoint x: 513, endPoint y: 211, distance: 29.9
click at [483, 214] on div at bounding box center [761, 305] width 1150 height 611
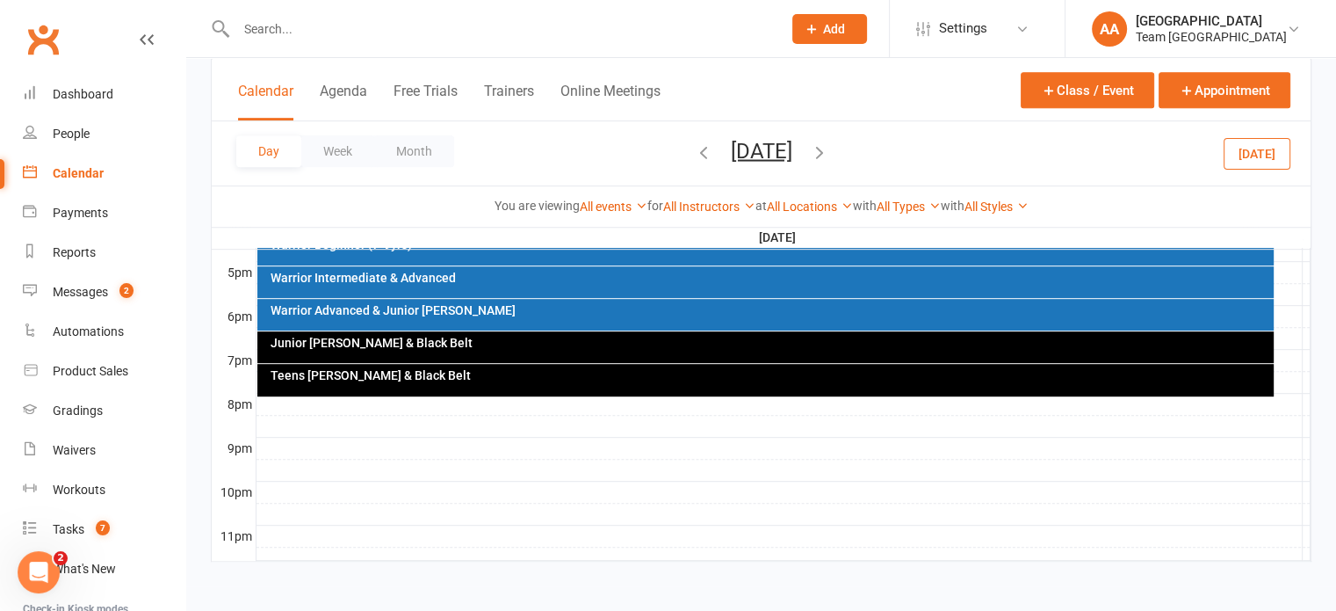
click at [745, 148] on button "Thursday, Oct 16, 2025" at bounding box center [762, 150] width 62 height 25
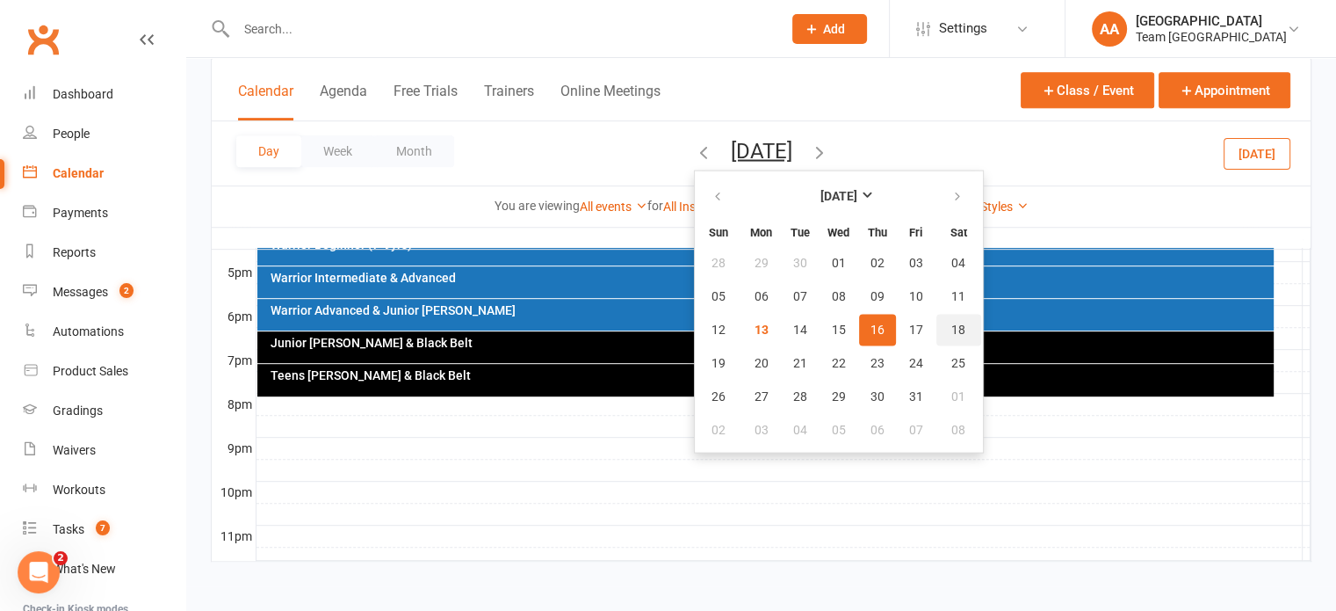
click at [952, 323] on span "18" at bounding box center [959, 329] width 14 height 14
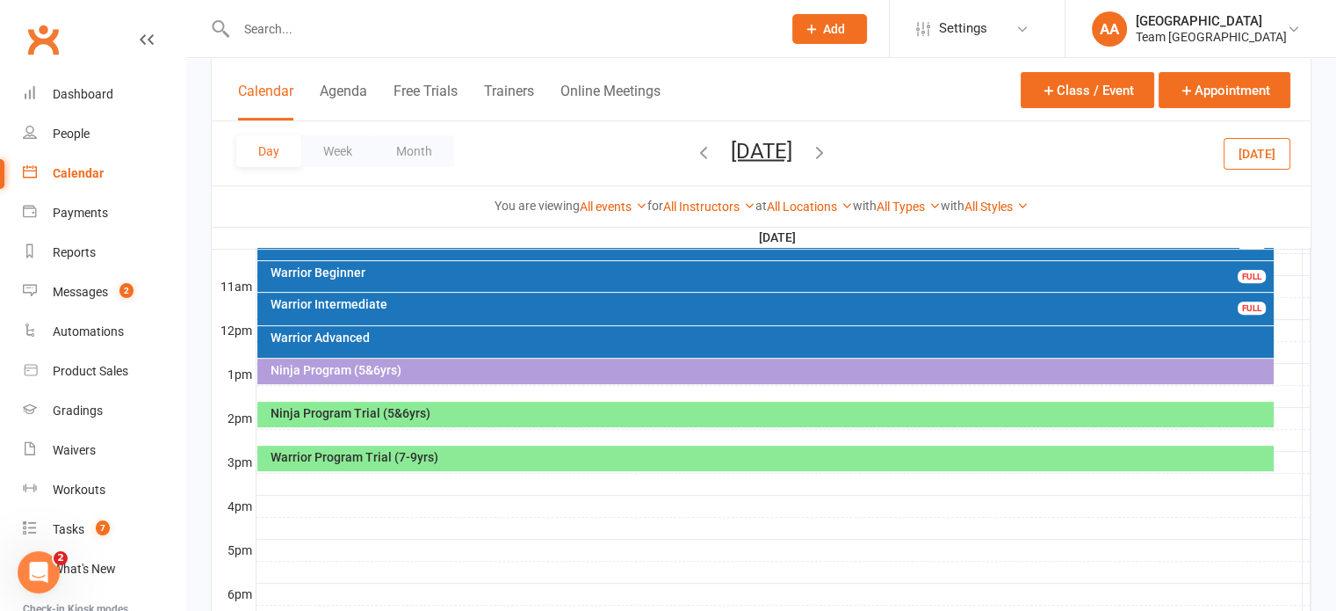
scroll to position [491, 0]
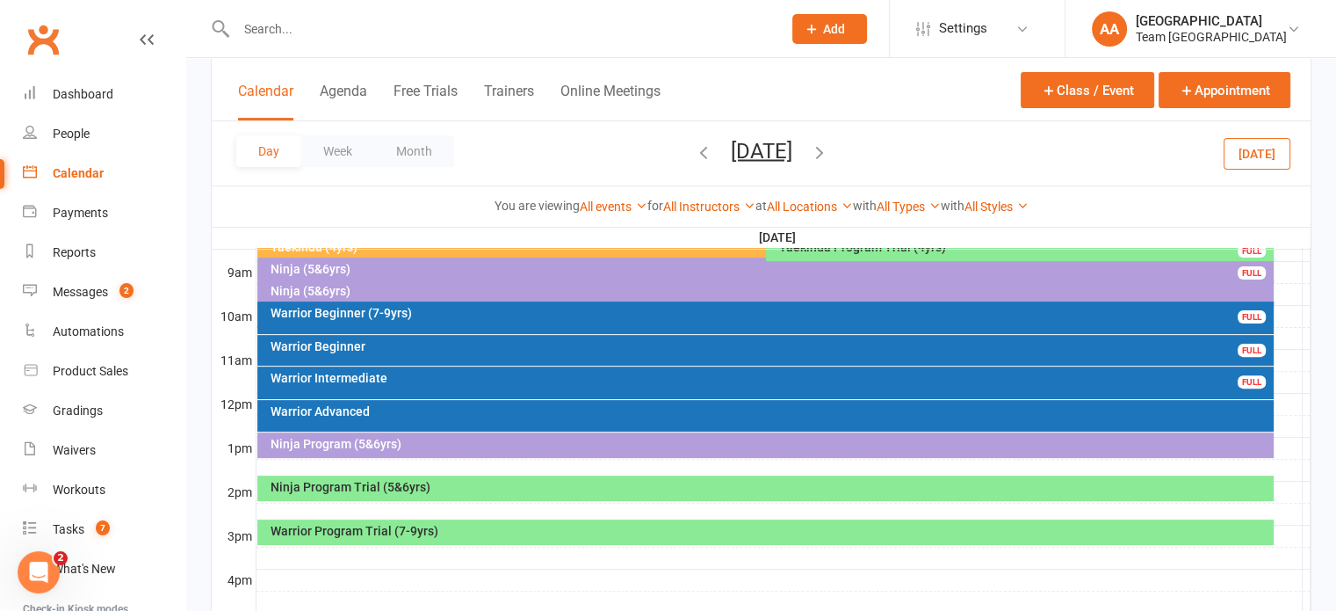
click at [379, 349] on div "Warrior Beginner" at bounding box center [770, 346] width 1001 height 12
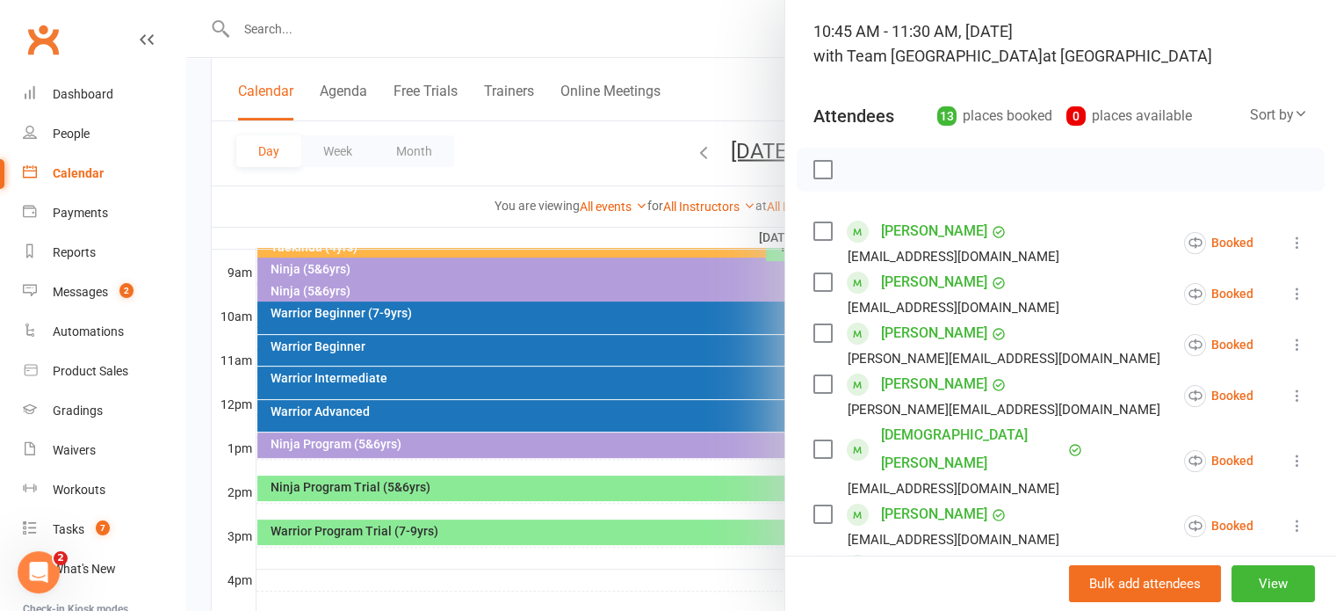
scroll to position [0, 0]
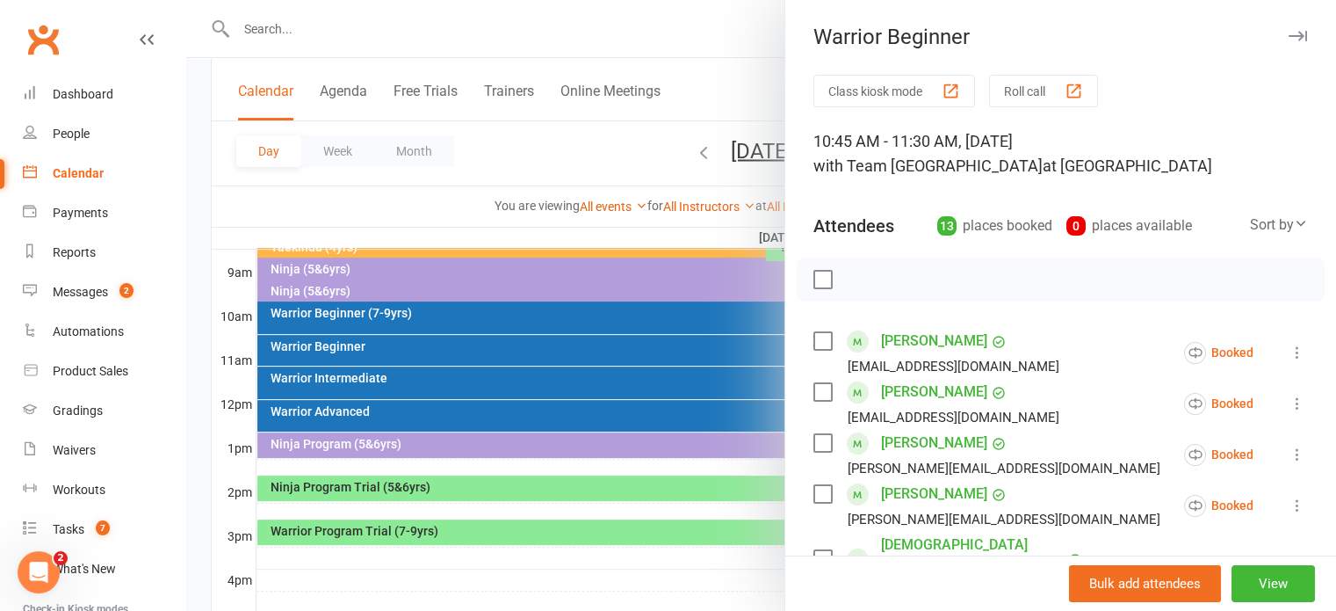
click at [714, 145] on div at bounding box center [761, 305] width 1150 height 611
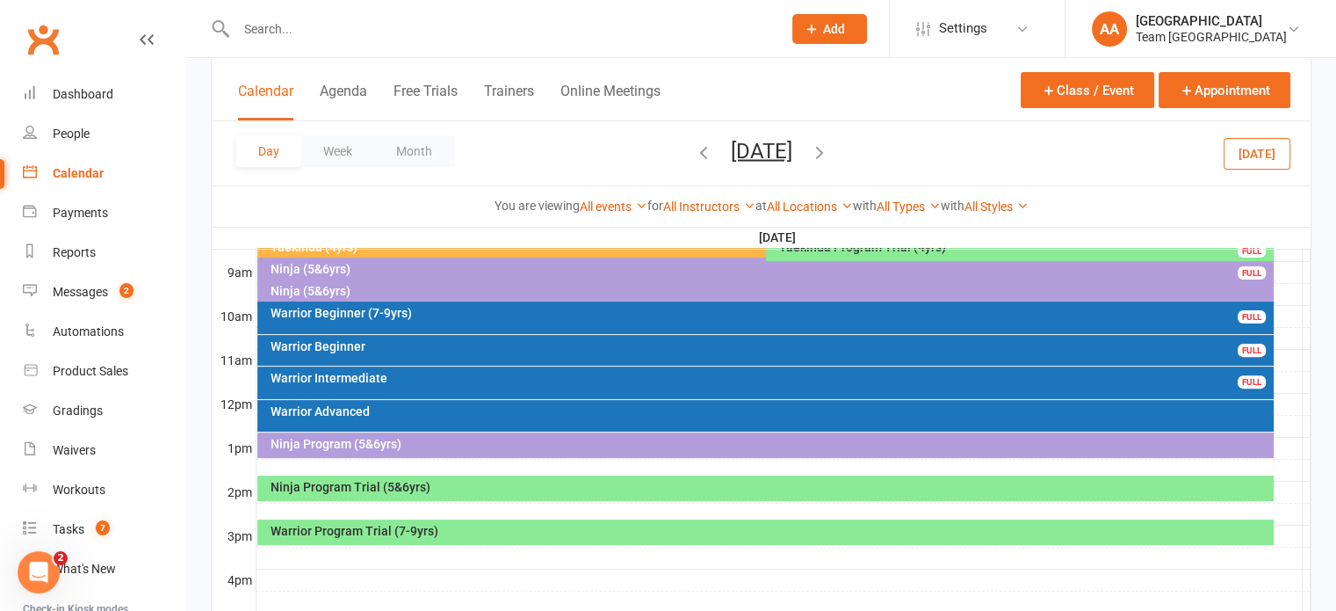
click at [731, 145] on button "Saturday, Oct 18, 2025" at bounding box center [762, 150] width 62 height 25
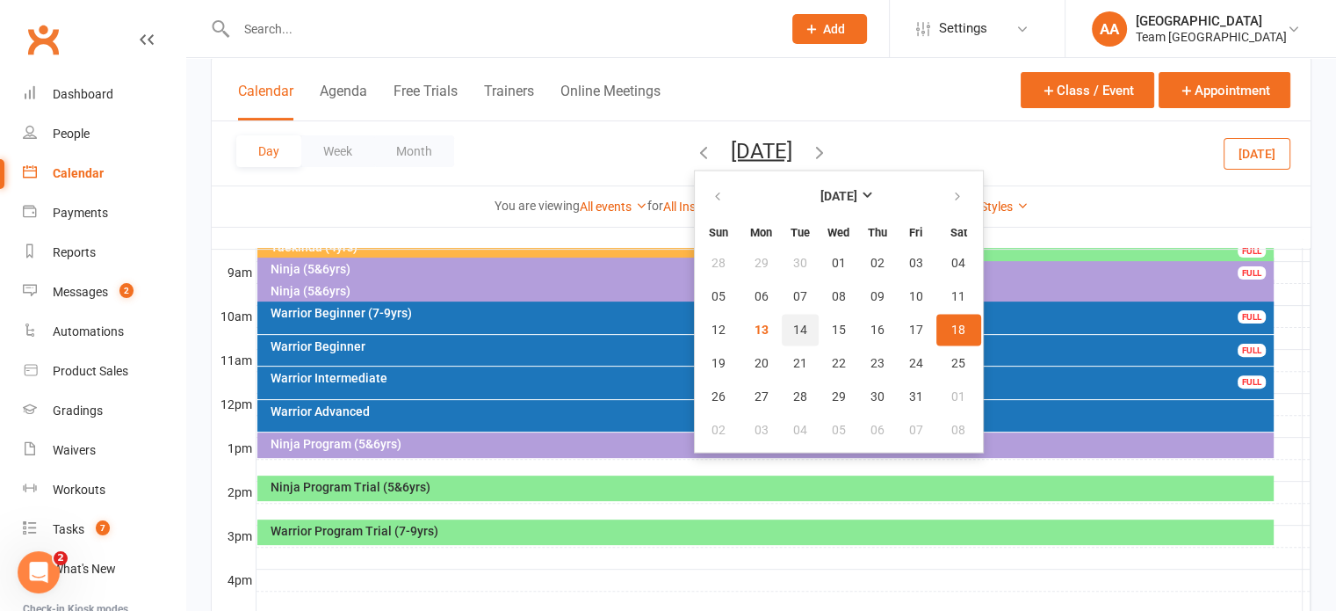
click at [793, 327] on span "14" at bounding box center [800, 329] width 14 height 14
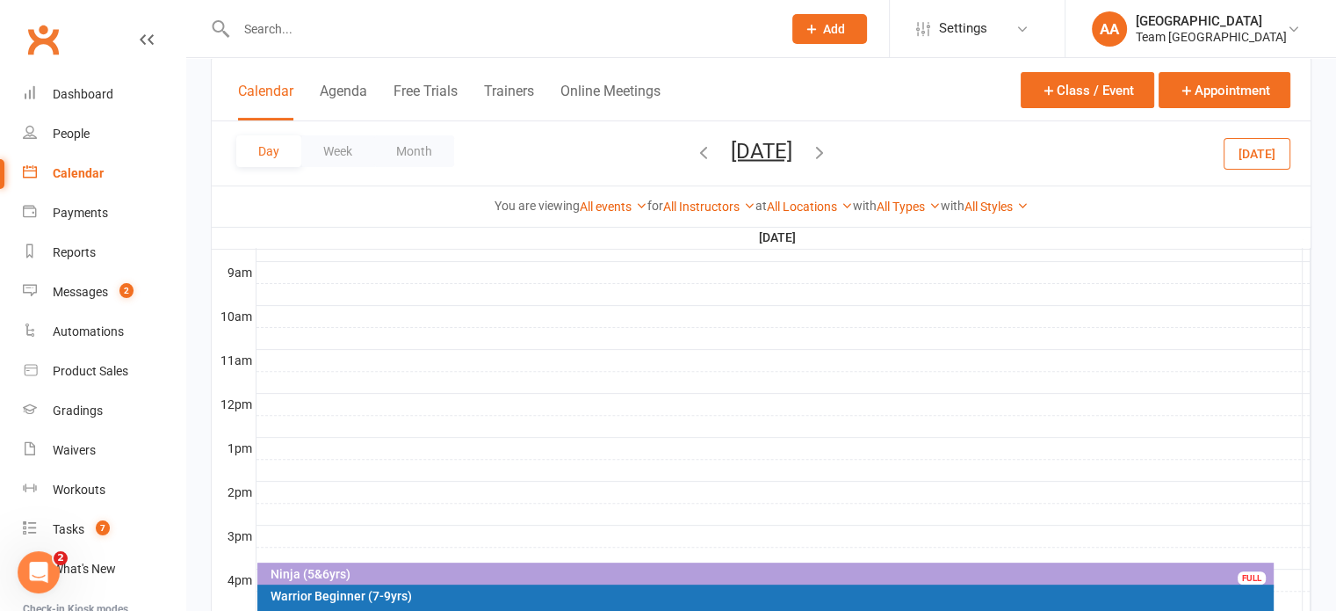
click at [747, 154] on button "[DATE]" at bounding box center [762, 150] width 62 height 25
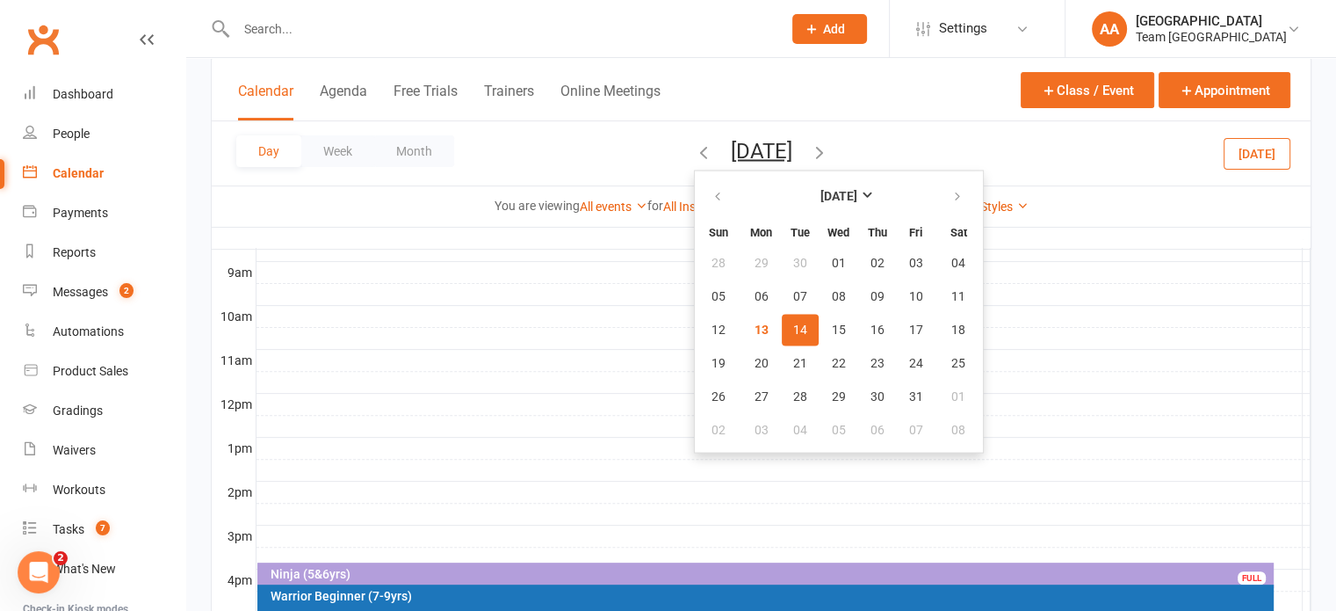
click at [793, 330] on span "14" at bounding box center [800, 329] width 14 height 14
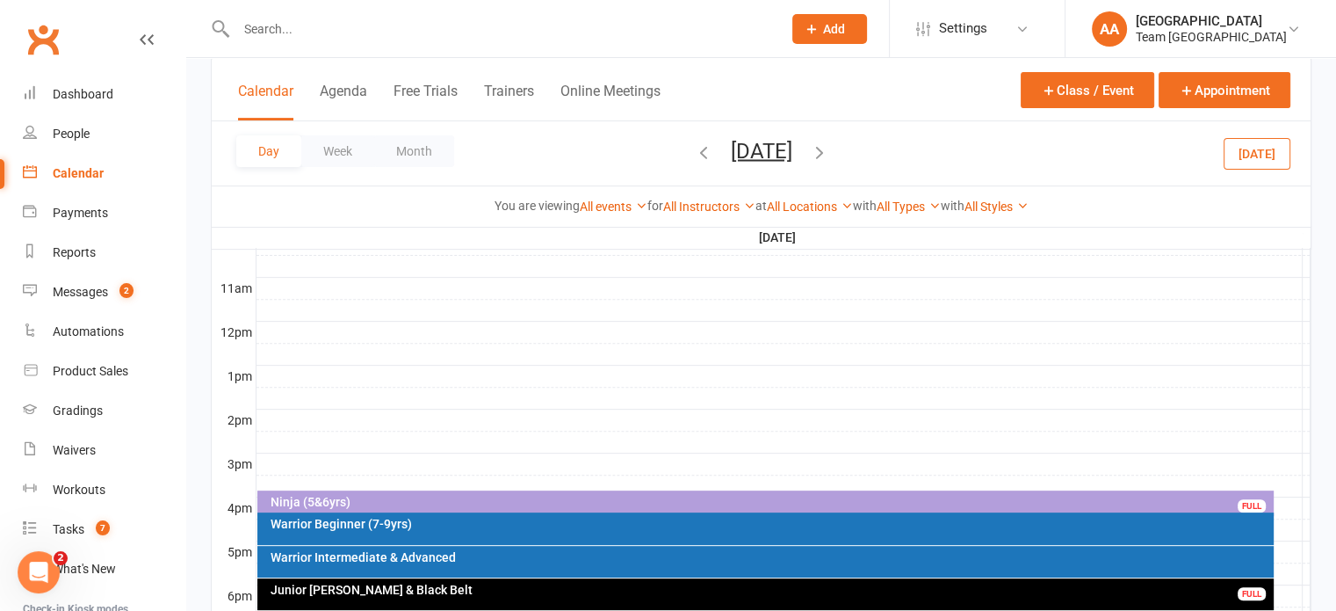
scroll to position [667, 0]
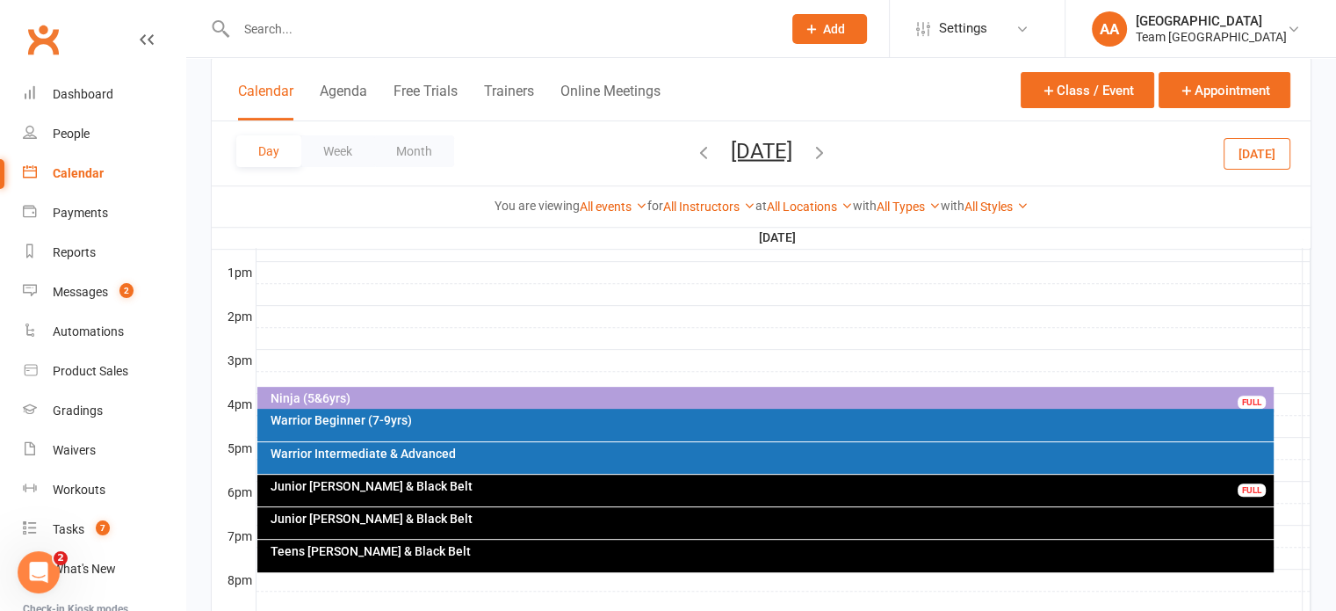
click at [414, 424] on div "Warrior Beginner (7-9yrs)" at bounding box center [770, 420] width 1001 height 12
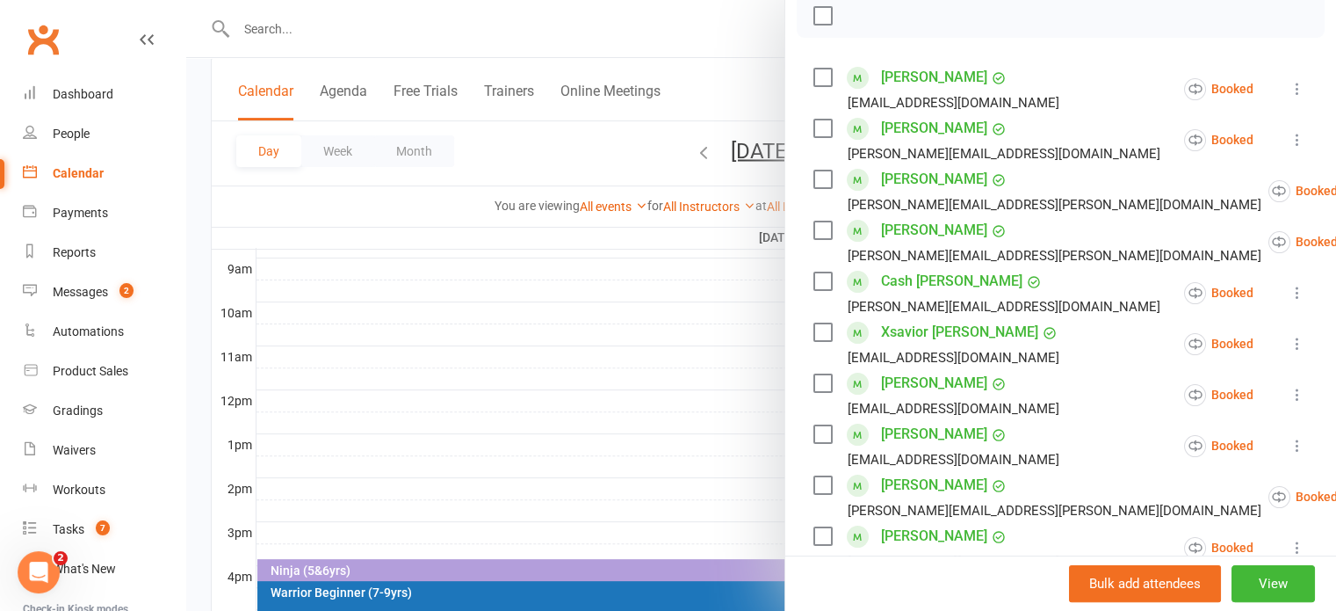
scroll to position [140, 0]
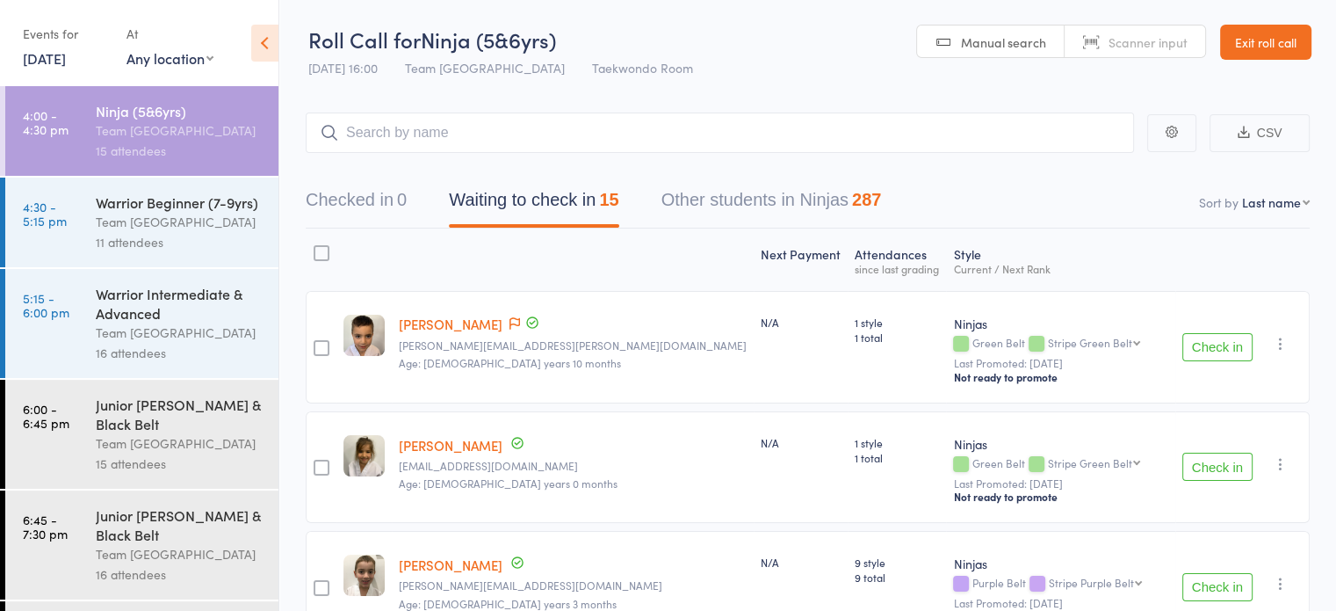
click at [1256, 199] on select "First name Last name Birthday today? Behind on payments? Check in time Next pay…" at bounding box center [1276, 202] width 68 height 18
select select "10"
click at [1242, 193] on select "First name Last name Birthday today? Behind on payments? Check in time Next pay…" at bounding box center [1276, 202] width 68 height 18
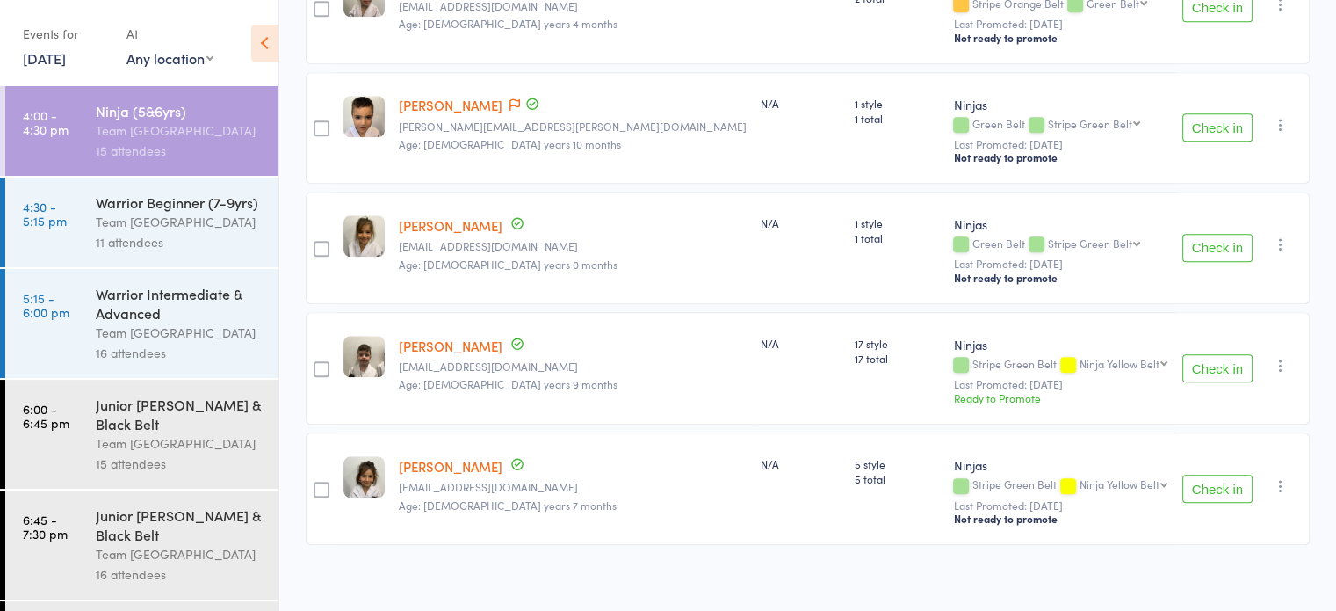
scroll to position [1542, 0]
